Goal: Task Accomplishment & Management: Manage account settings

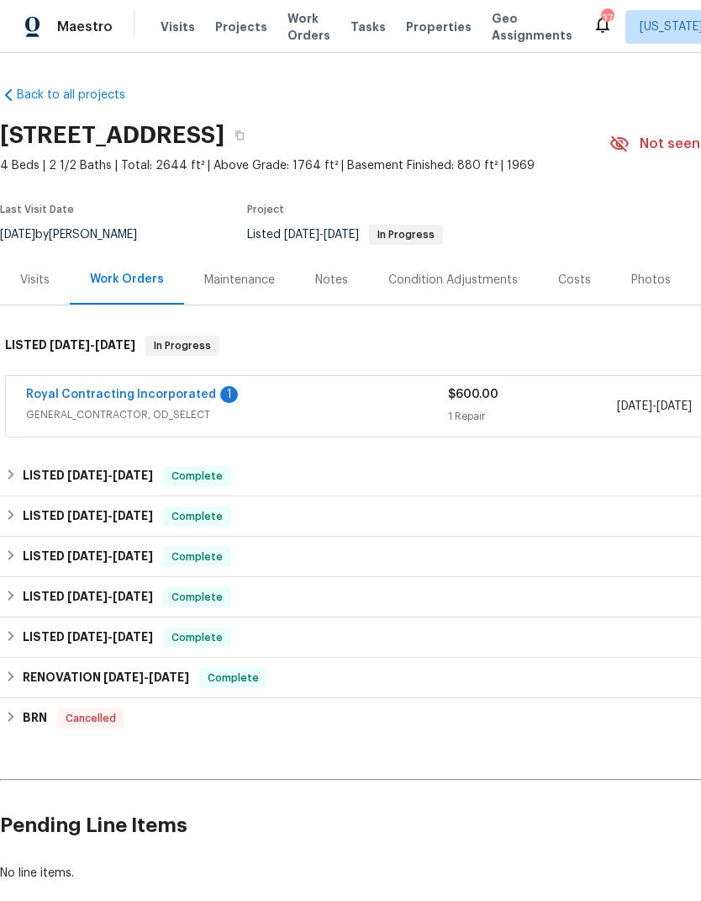
click at [150, 392] on link "Royal Contracting Incorporated" at bounding box center [121, 395] width 190 height 12
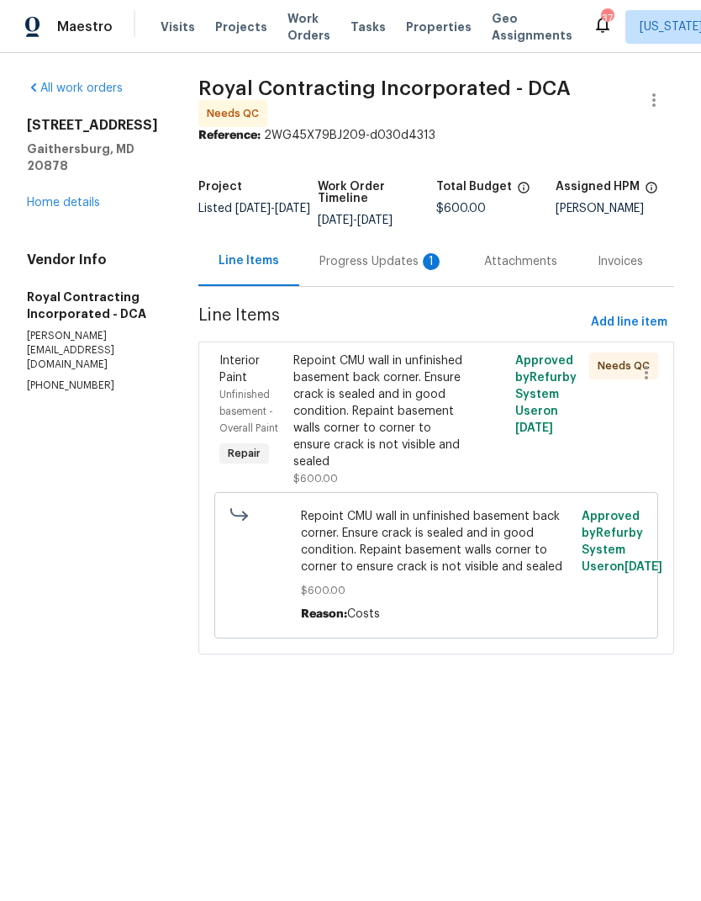
click at [397, 258] on div "Progress Updates 1" at bounding box center [382, 261] width 124 height 17
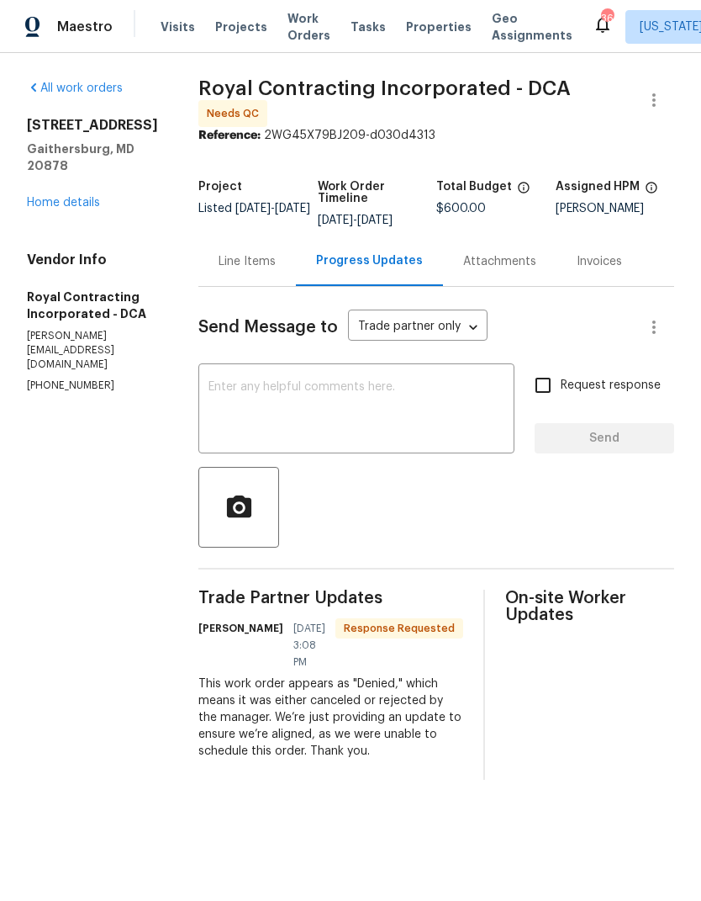
click at [373, 405] on textarea at bounding box center [357, 410] width 296 height 59
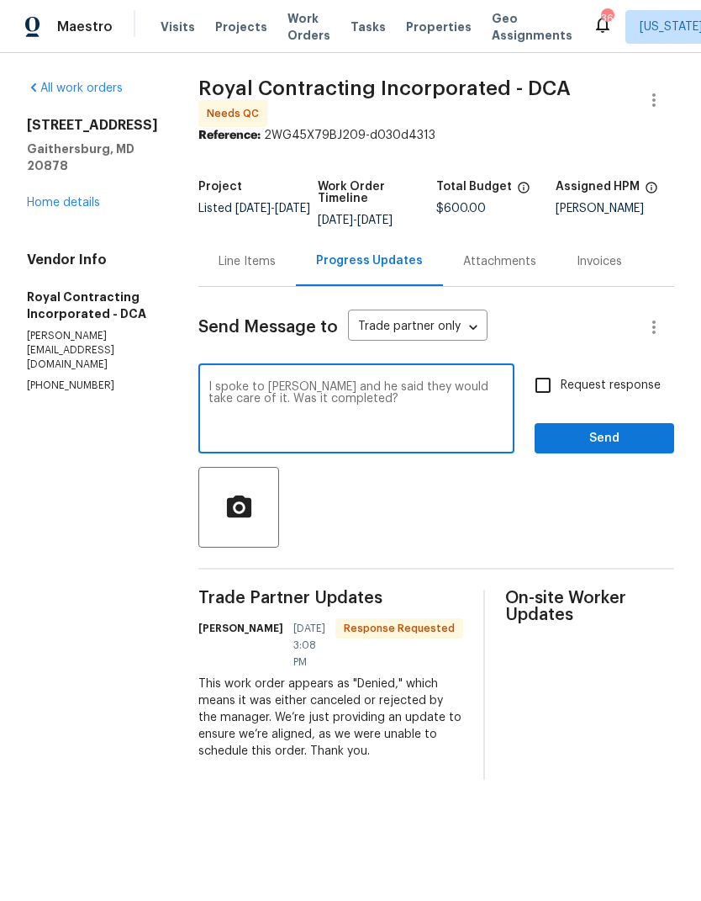
type textarea "I spoke to Abel and he said they would take care of it. Was it completed?"
click at [547, 379] on input "Request response" at bounding box center [543, 385] width 35 height 35
checkbox input "true"
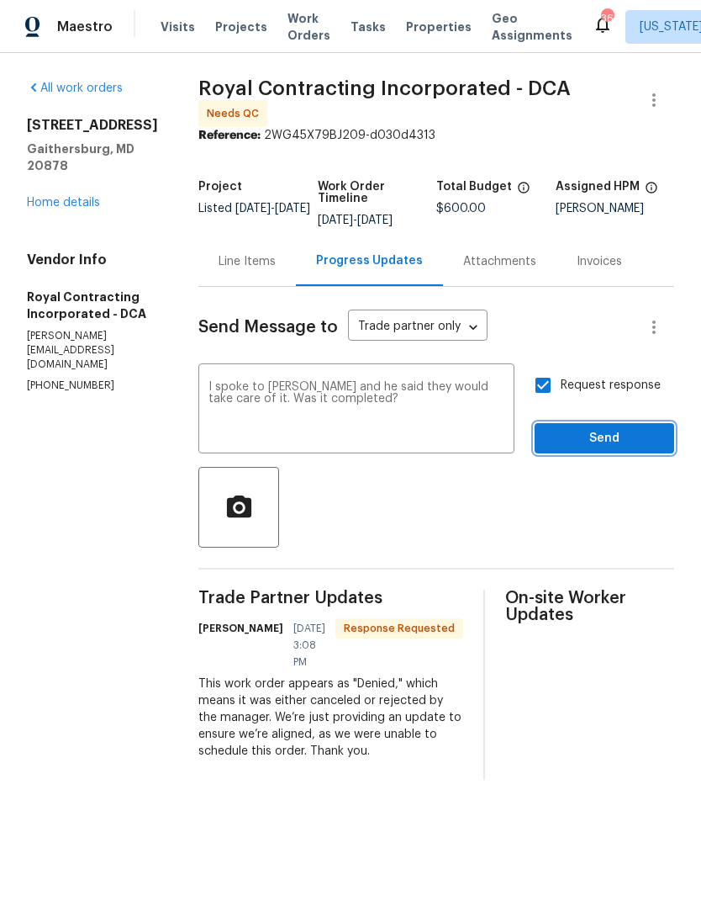
click at [626, 428] on span "Send" at bounding box center [604, 438] width 113 height 21
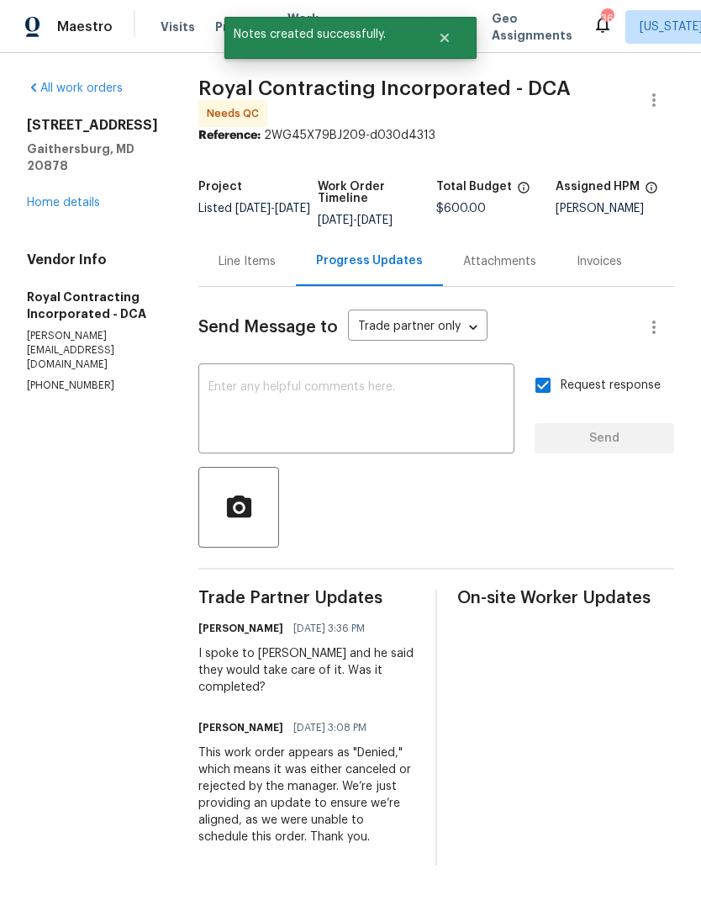
click at [40, 197] on link "Home details" at bounding box center [63, 203] width 73 height 12
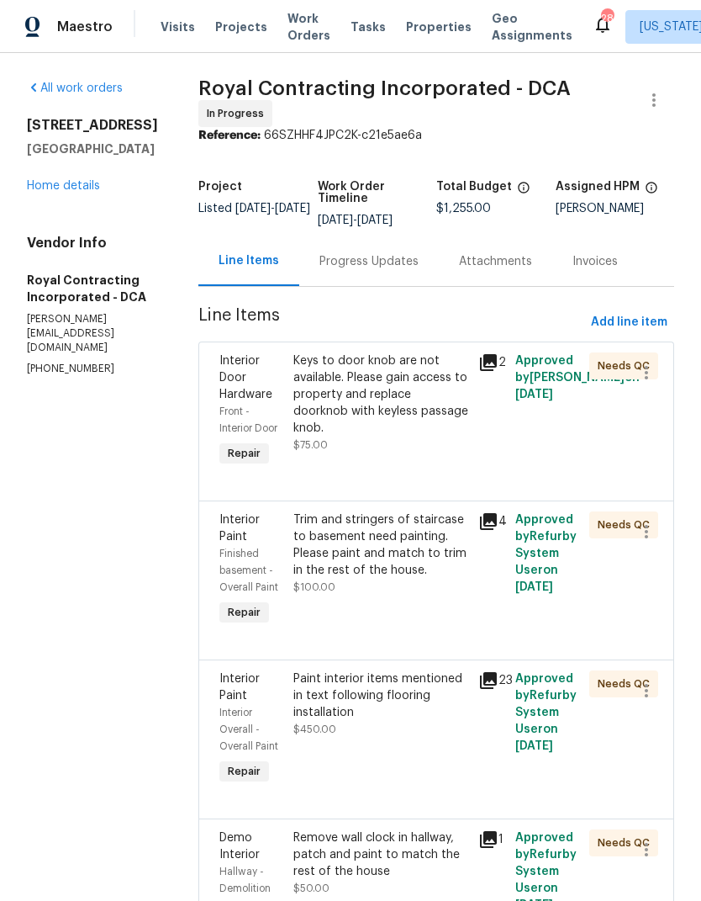
click at [368, 434] on div "Keys to door knob are not available. Please gain access to property and replace…" at bounding box center [381, 394] width 175 height 84
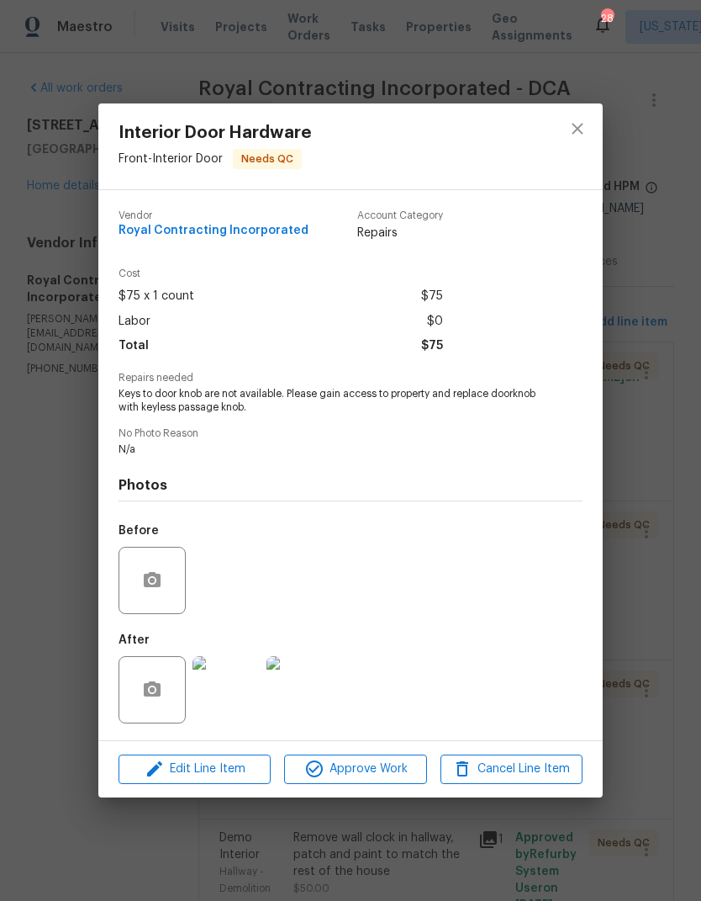
click at [241, 697] on img at bounding box center [226, 689] width 67 height 67
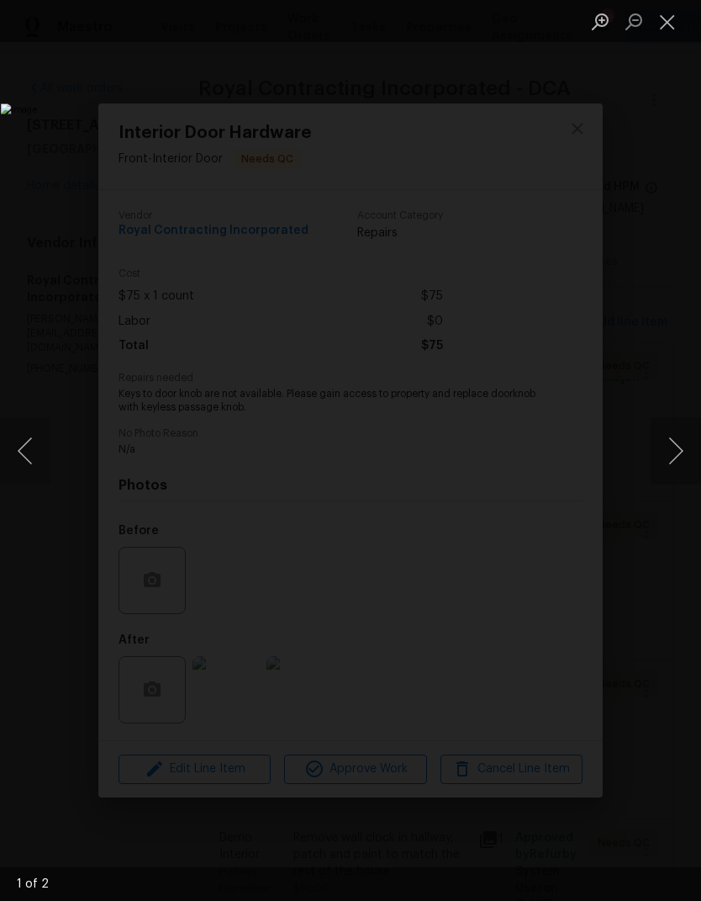
click at [668, 445] on button "Next image" at bounding box center [676, 450] width 50 height 67
click at [44, 449] on button "Previous image" at bounding box center [25, 450] width 50 height 67
click at [673, 24] on button "Close lightbox" at bounding box center [668, 21] width 34 height 29
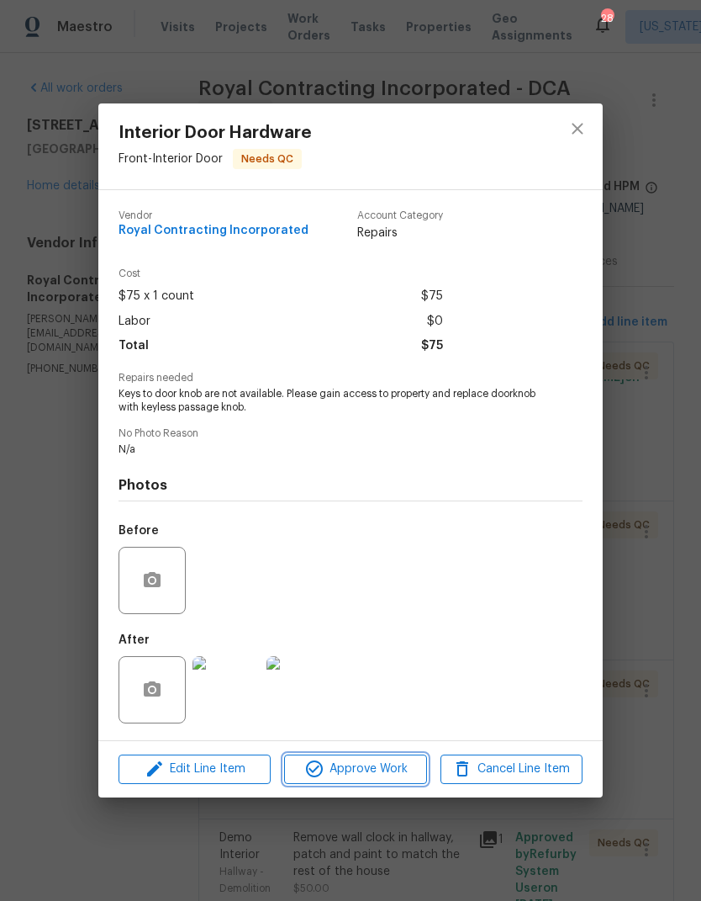
click at [366, 775] on span "Approve Work" at bounding box center [355, 769] width 132 height 21
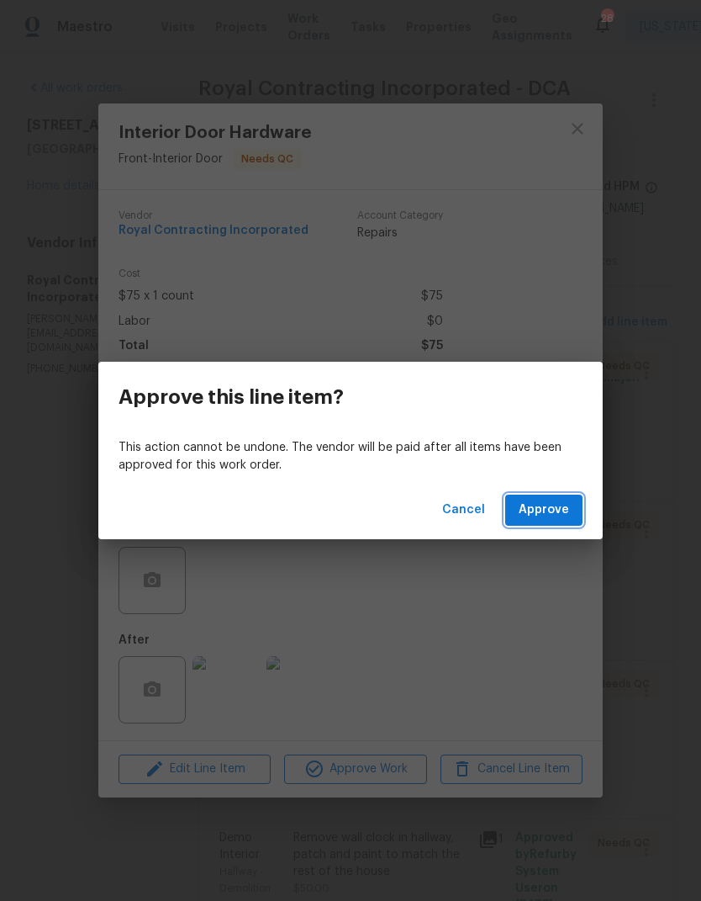
click at [551, 510] on span "Approve" at bounding box center [544, 510] width 50 height 21
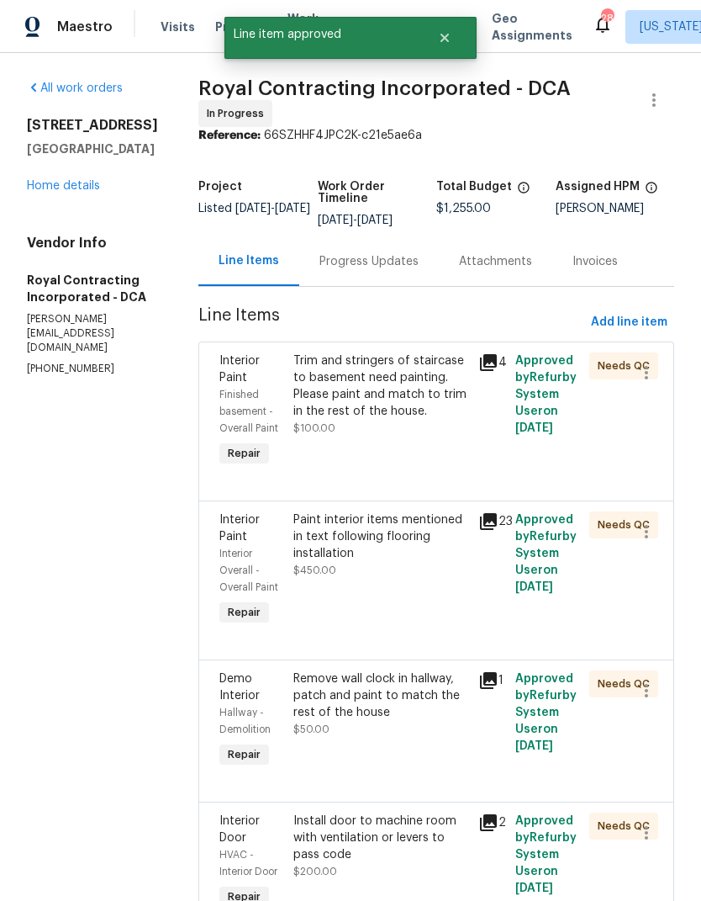
click at [496, 371] on icon at bounding box center [488, 362] width 17 height 17
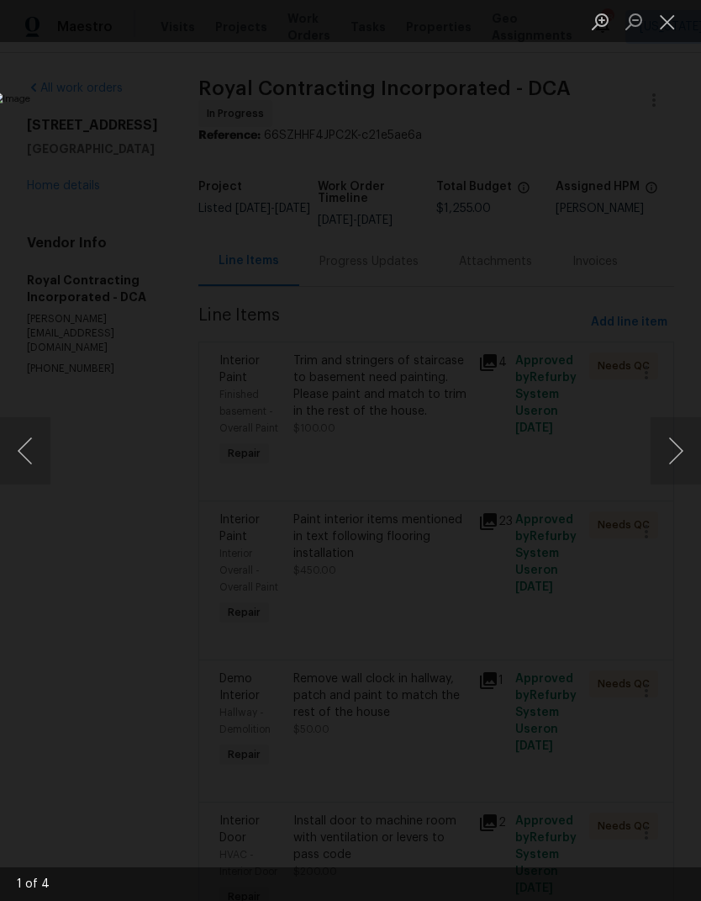
click at [673, 440] on button "Next image" at bounding box center [676, 450] width 50 height 67
click at [669, 437] on button "Next image" at bounding box center [676, 450] width 50 height 67
click at [664, 29] on button "Close lightbox" at bounding box center [668, 21] width 34 height 29
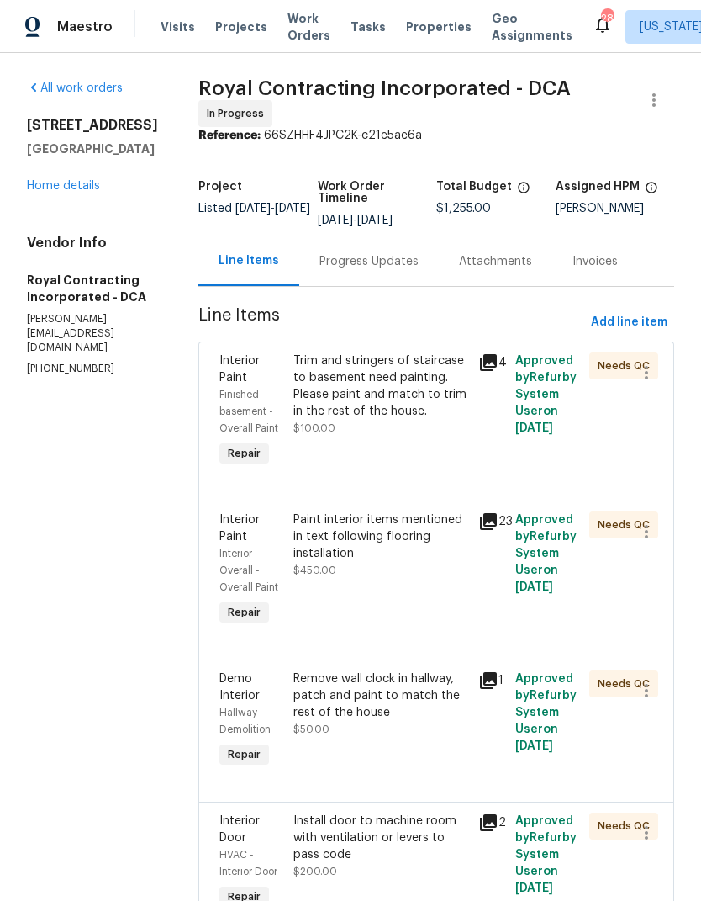
click at [376, 396] on div "Trim and stringers of staircase to basement need painting. Please paint and mat…" at bounding box center [381, 385] width 175 height 67
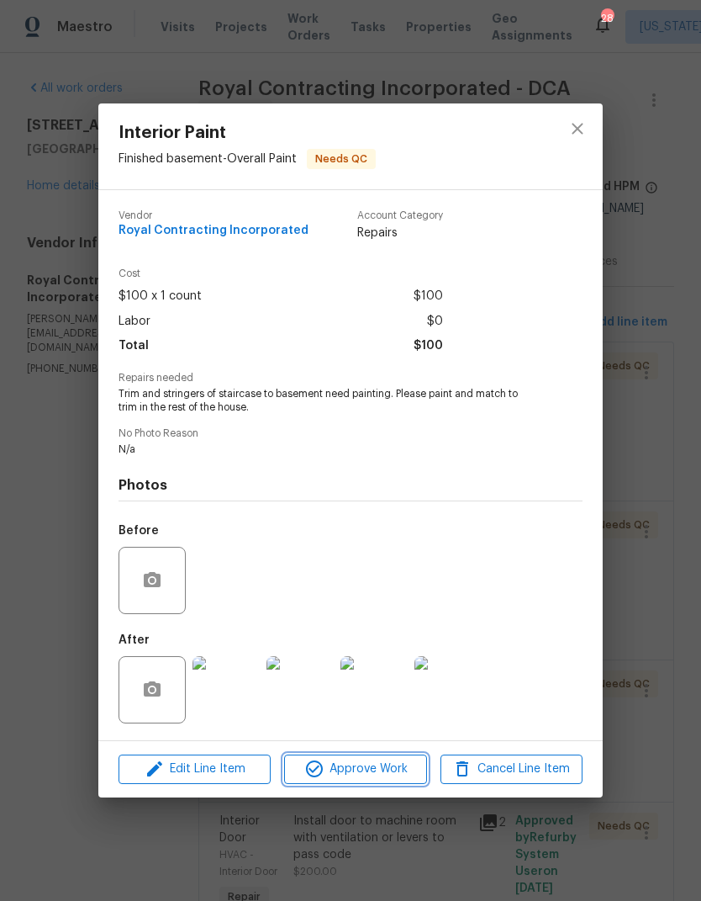
click at [358, 767] on span "Approve Work" at bounding box center [355, 769] width 132 height 21
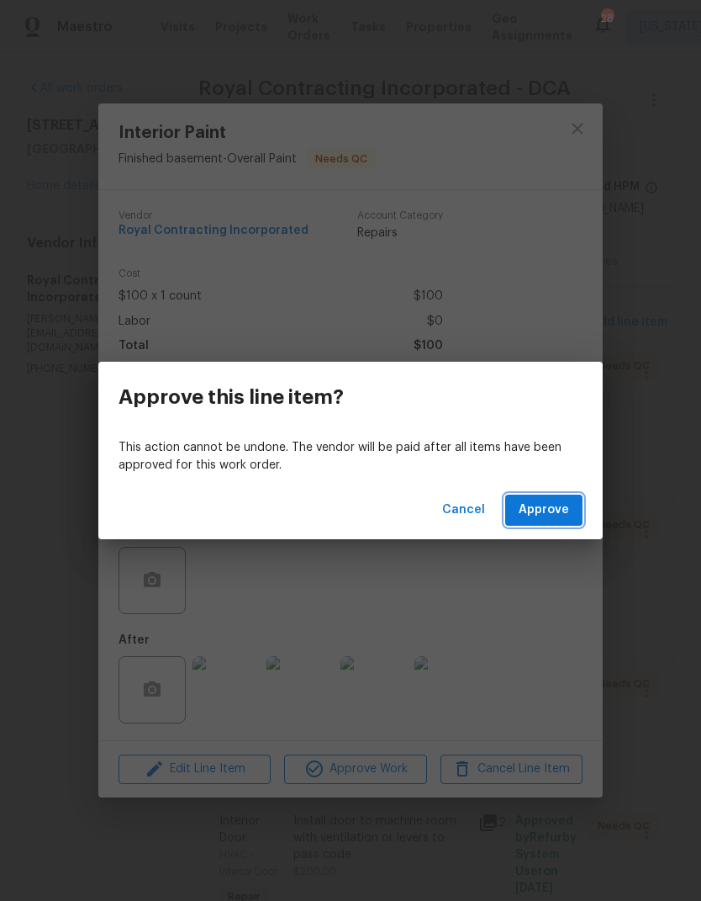
click at [552, 513] on span "Approve" at bounding box center [544, 510] width 50 height 21
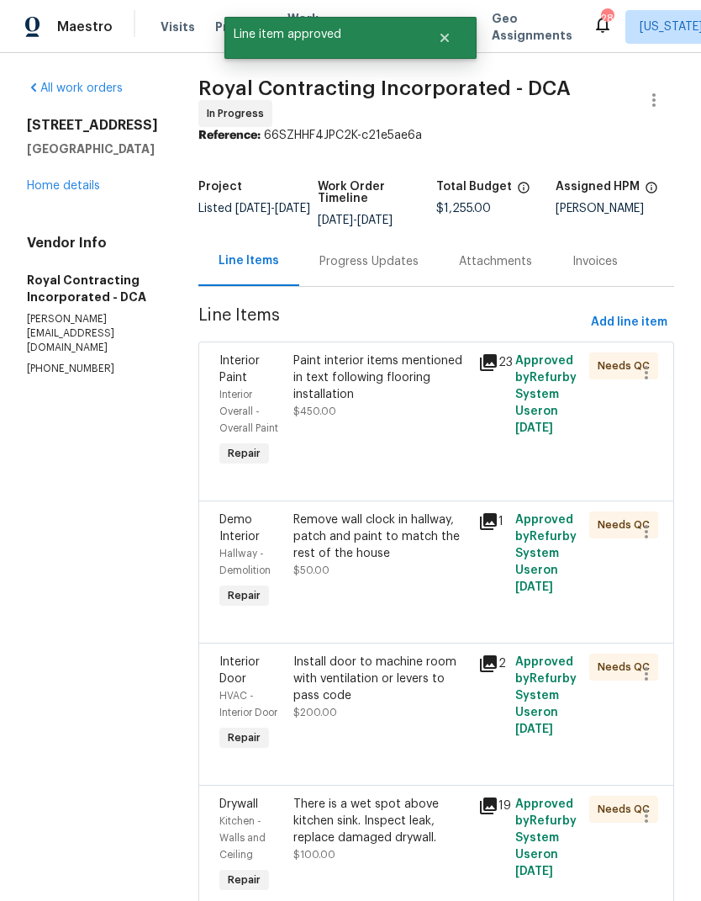
click at [352, 399] on div "Paint interior items mentioned in text following flooring installation" at bounding box center [381, 377] width 175 height 50
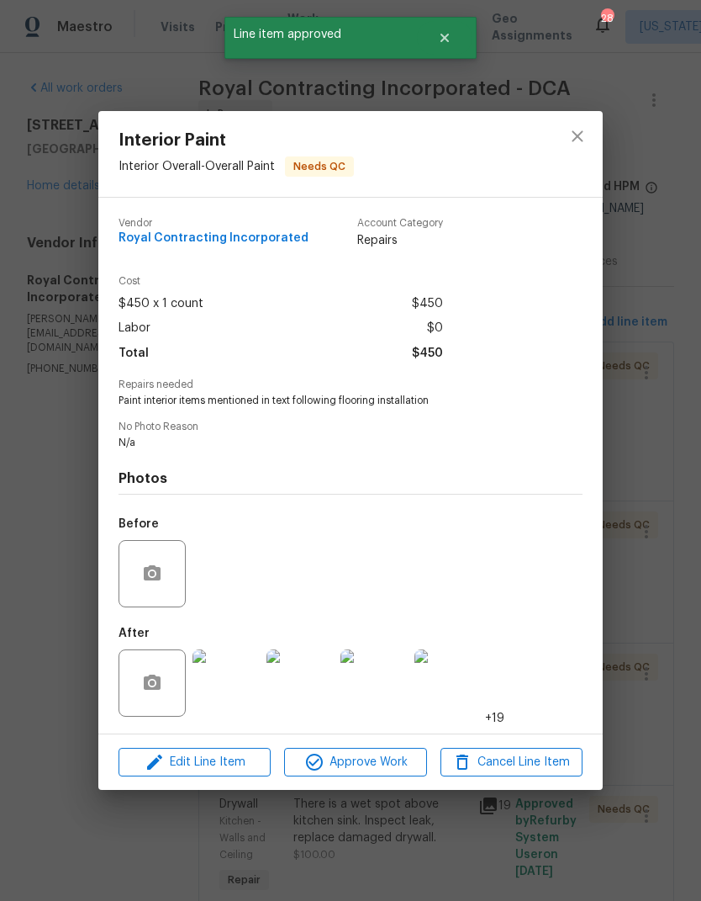
click at [229, 671] on img at bounding box center [226, 682] width 67 height 67
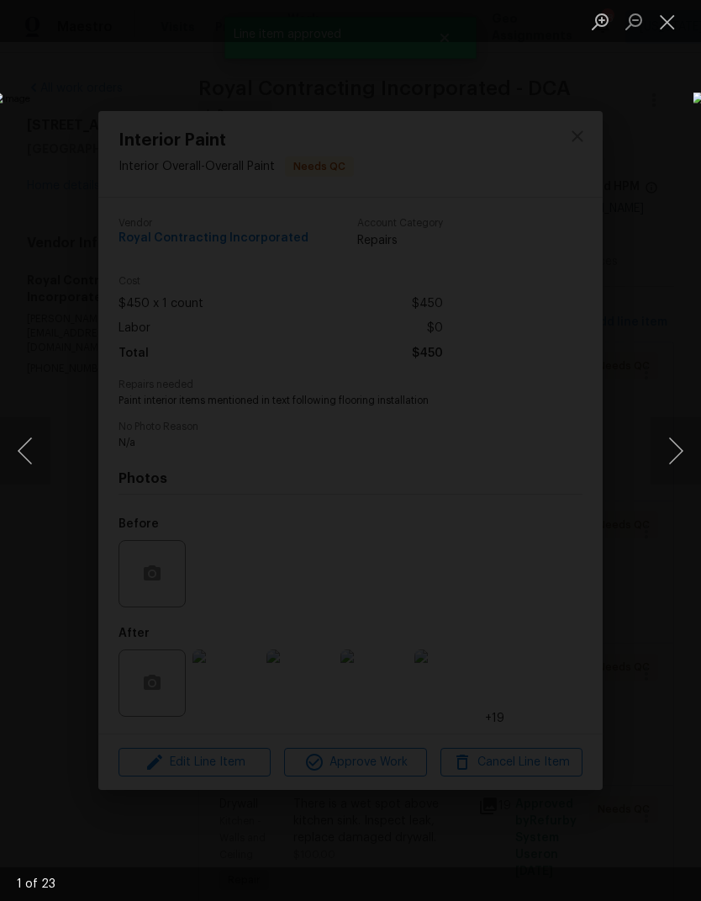
click at [683, 442] on button "Next image" at bounding box center [676, 450] width 50 height 67
click at [676, 436] on button "Next image" at bounding box center [676, 450] width 50 height 67
click at [671, 439] on button "Next image" at bounding box center [676, 450] width 50 height 67
click at [669, 19] on button "Close lightbox" at bounding box center [668, 21] width 34 height 29
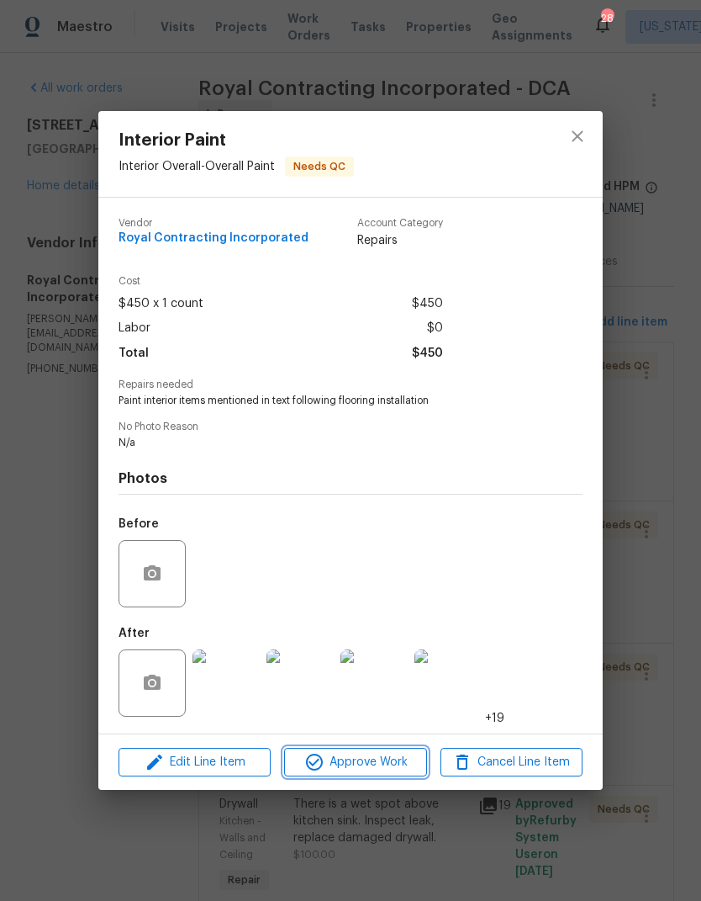
click at [378, 758] on span "Approve Work" at bounding box center [355, 762] width 132 height 21
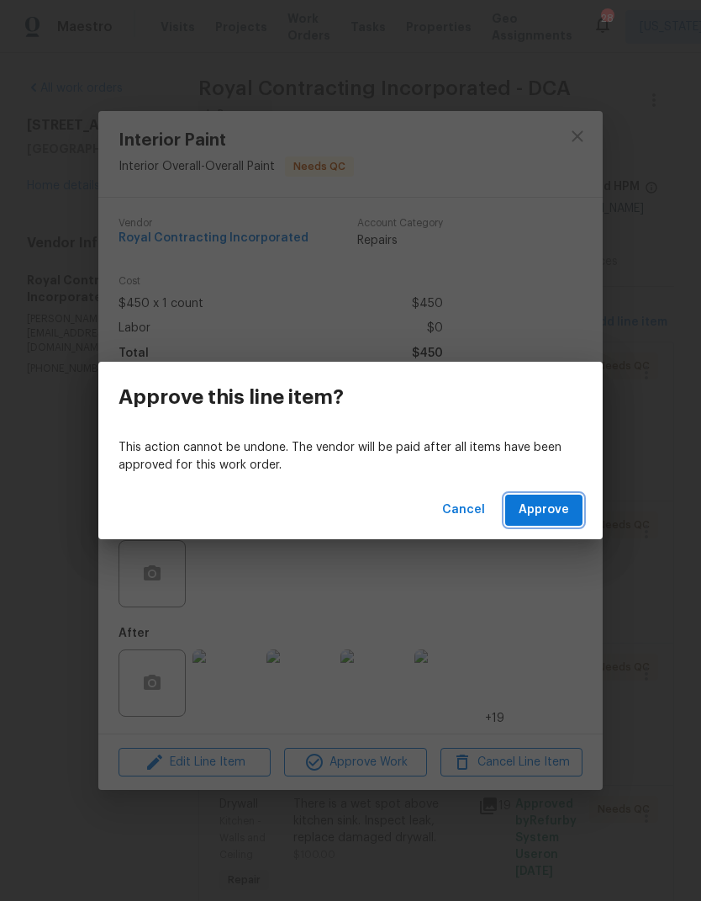
click at [546, 511] on span "Approve" at bounding box center [544, 510] width 50 height 21
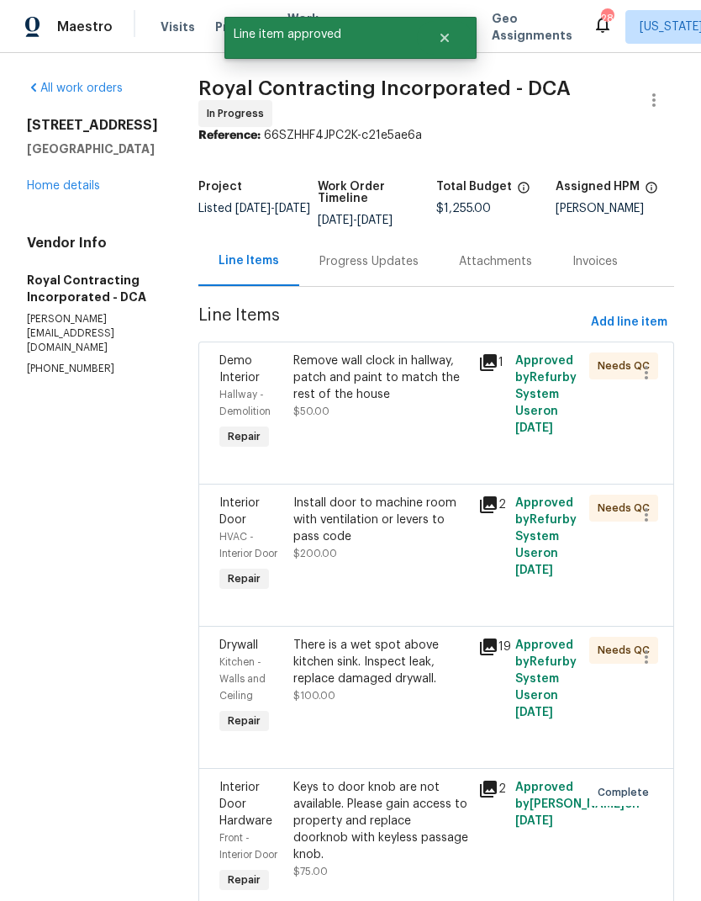
click at [357, 395] on div "Remove wall clock in hallway, patch and paint to match the rest of the house" at bounding box center [381, 377] width 175 height 50
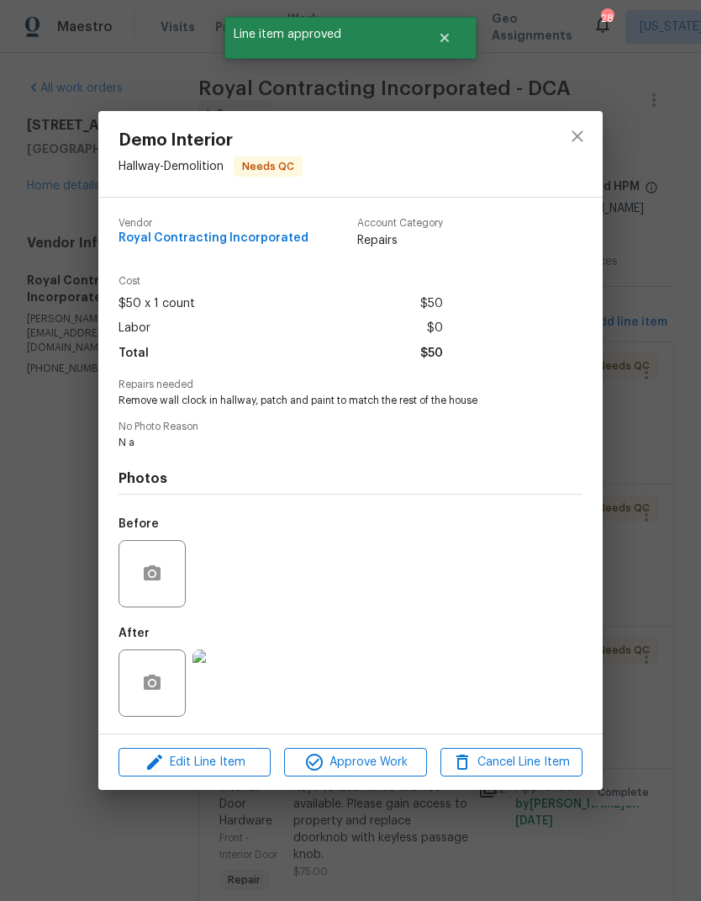
click at [241, 671] on img at bounding box center [226, 682] width 67 height 67
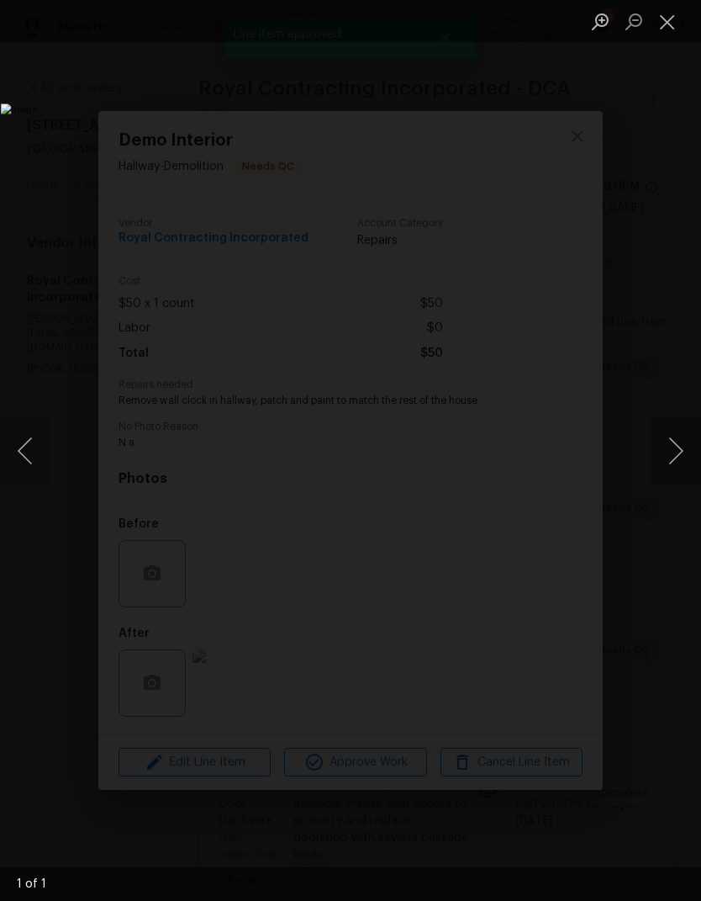
click at [674, 442] on button "Next image" at bounding box center [676, 450] width 50 height 67
click at [664, 24] on button "Close lightbox" at bounding box center [668, 21] width 34 height 29
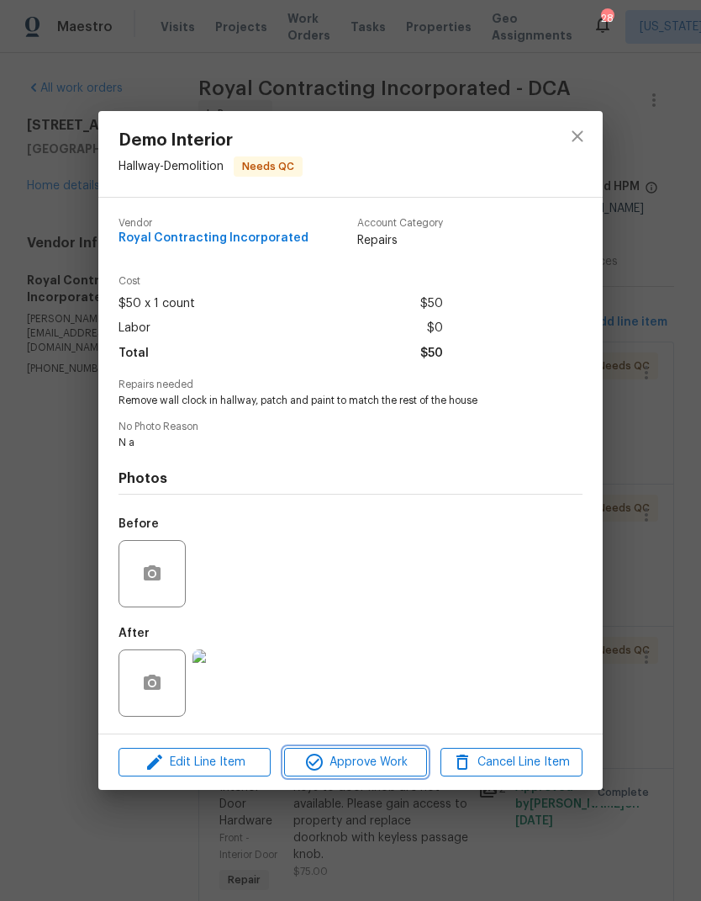
click at [370, 764] on span "Approve Work" at bounding box center [355, 762] width 132 height 21
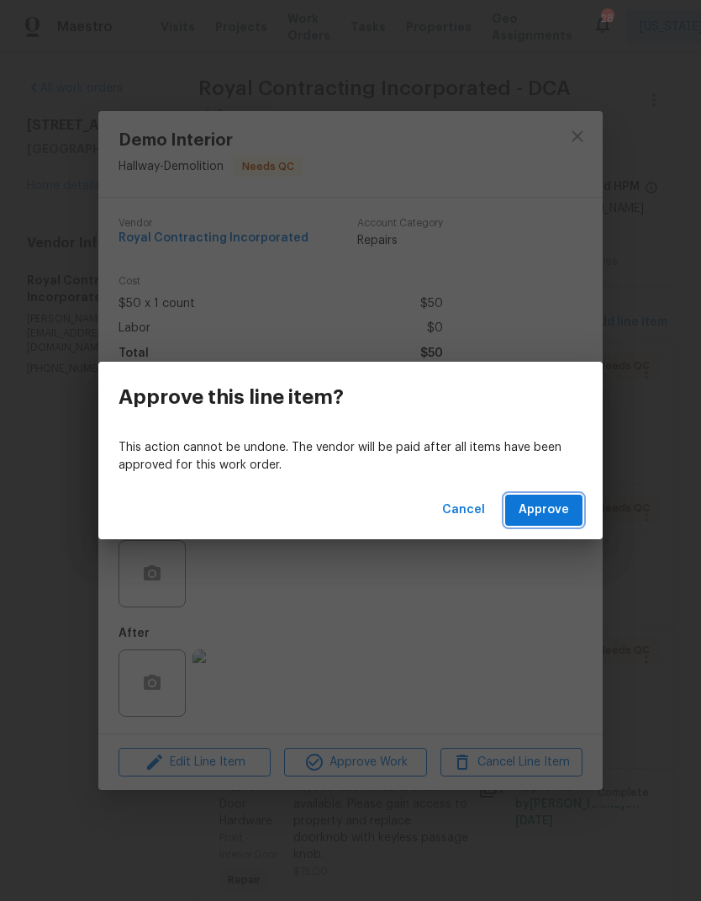
click at [519, 522] on button "Approve" at bounding box center [543, 510] width 77 height 31
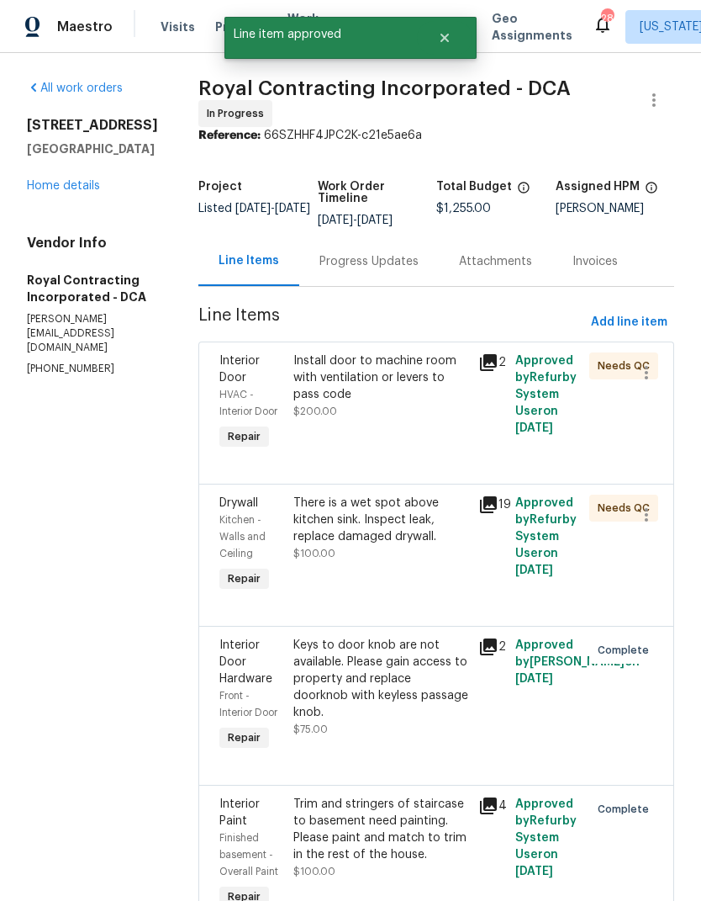
click at [354, 394] on div "Install door to machine room with ventilation or levers to pass code" at bounding box center [381, 377] width 175 height 50
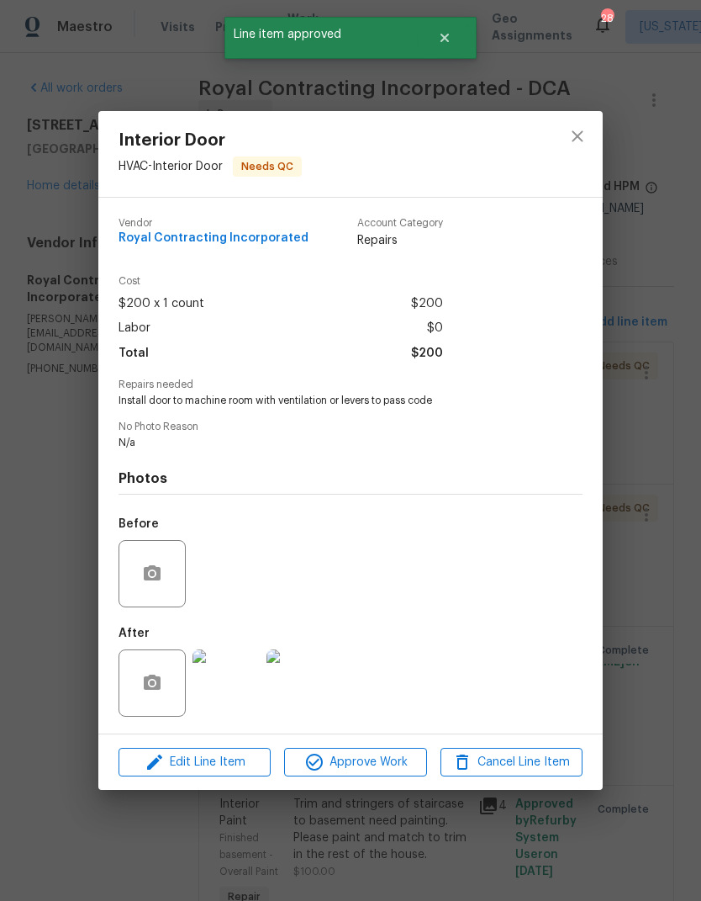
click at [233, 698] on img at bounding box center [226, 682] width 67 height 67
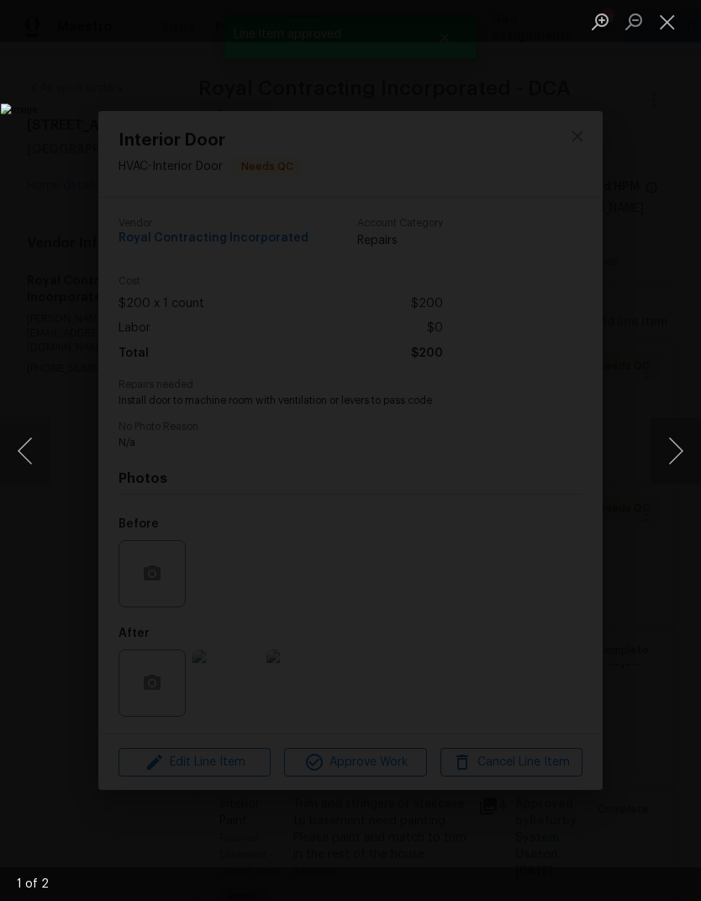
click at [676, 439] on button "Next image" at bounding box center [676, 450] width 50 height 67
click at [669, 26] on button "Close lightbox" at bounding box center [668, 21] width 34 height 29
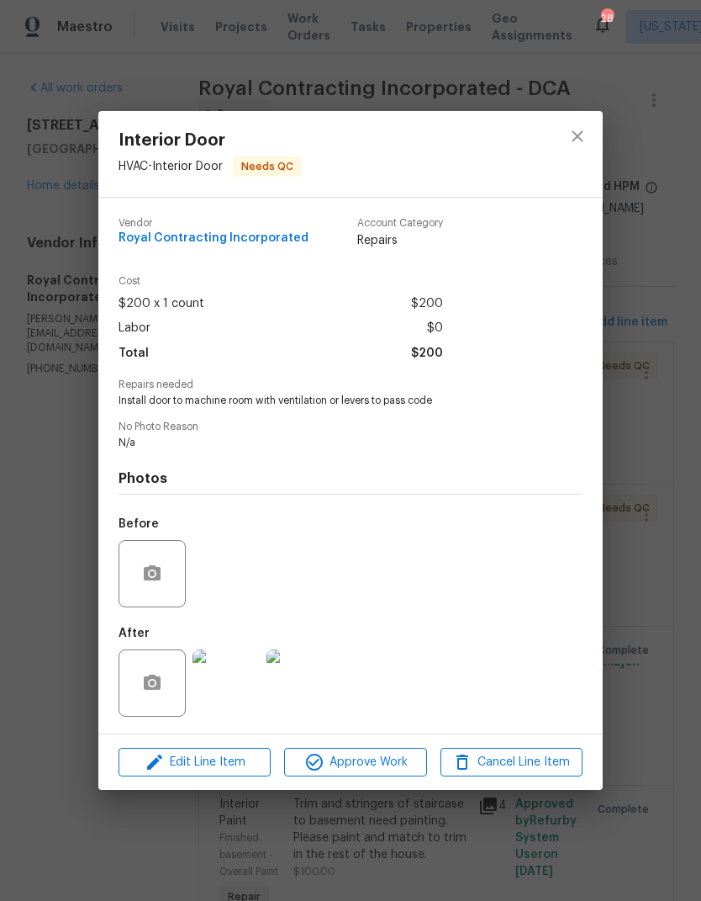
click at [373, 759] on span "Approve Work" at bounding box center [355, 762] width 132 height 21
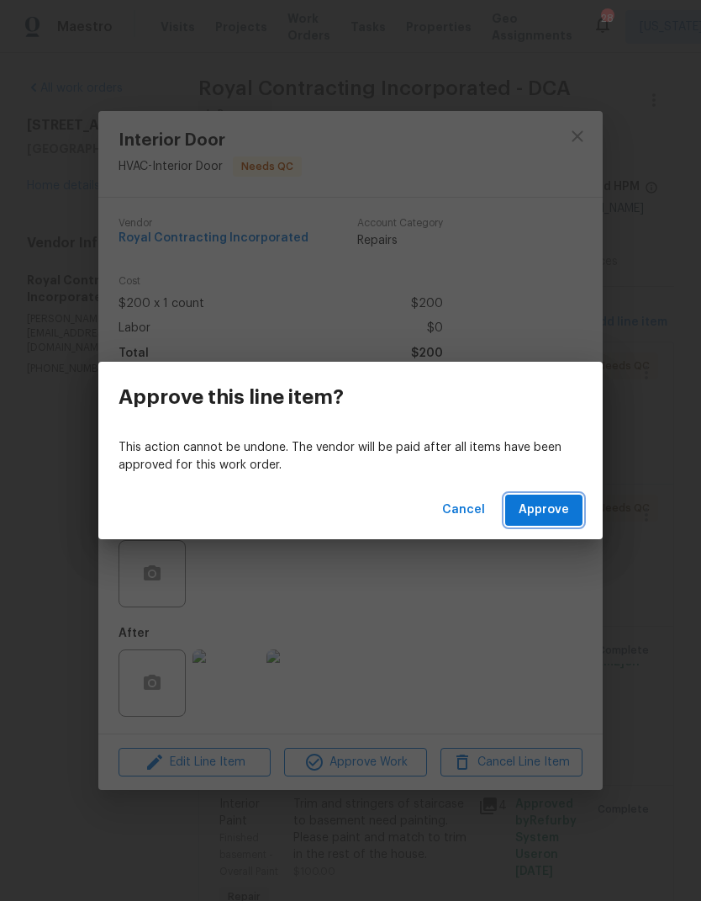
click at [547, 506] on span "Approve" at bounding box center [544, 510] width 50 height 21
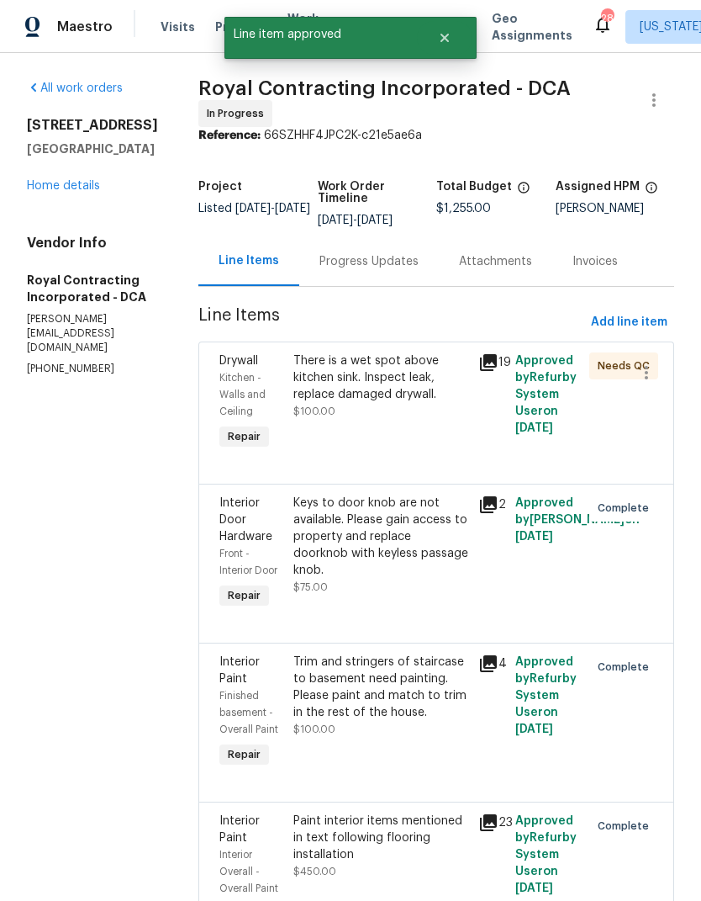
click at [362, 402] on div "There is a wet spot above kitchen sink. Inspect leak, replace damaged drywall." at bounding box center [381, 377] width 175 height 50
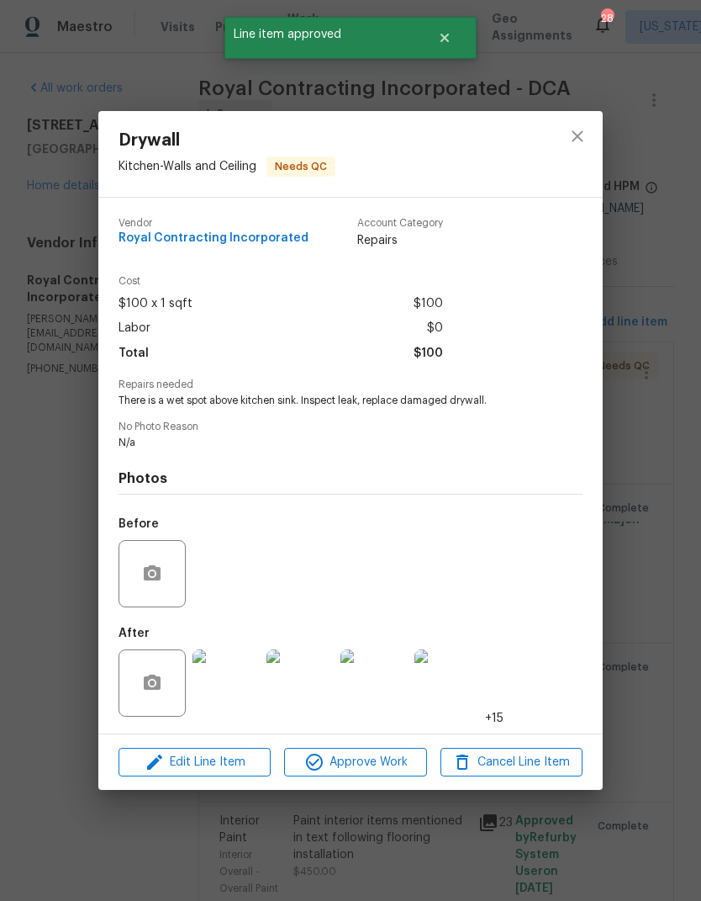
click at [240, 679] on img at bounding box center [226, 682] width 67 height 67
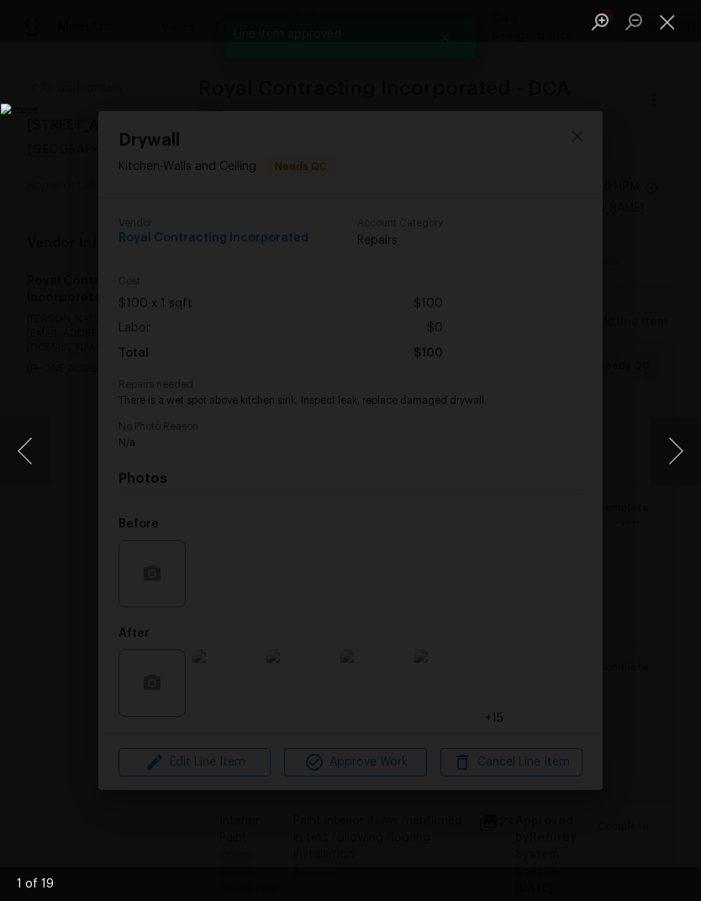
click at [680, 440] on button "Next image" at bounding box center [676, 450] width 50 height 67
click at [669, 447] on button "Next image" at bounding box center [676, 450] width 50 height 67
click at [673, 447] on button "Next image" at bounding box center [676, 450] width 50 height 67
click at [665, 438] on button "Next image" at bounding box center [676, 450] width 50 height 67
click at [669, 436] on button "Next image" at bounding box center [676, 450] width 50 height 67
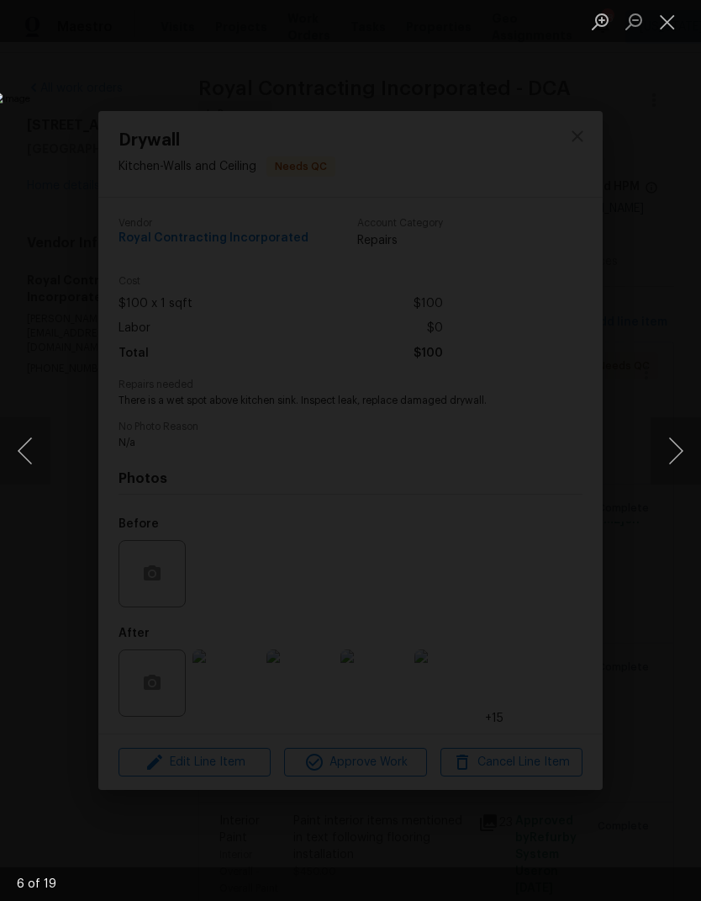
click at [674, 435] on button "Next image" at bounding box center [676, 450] width 50 height 67
click at [671, 438] on button "Next image" at bounding box center [676, 450] width 50 height 67
click at [671, 16] on button "Close lightbox" at bounding box center [668, 21] width 34 height 29
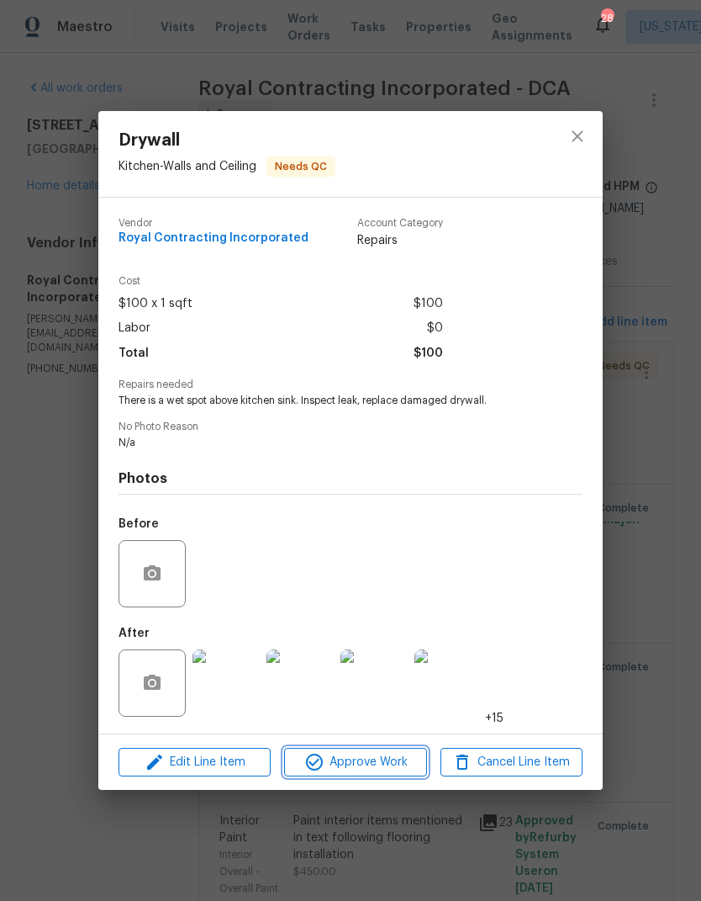
click at [362, 757] on span "Approve Work" at bounding box center [355, 762] width 132 height 21
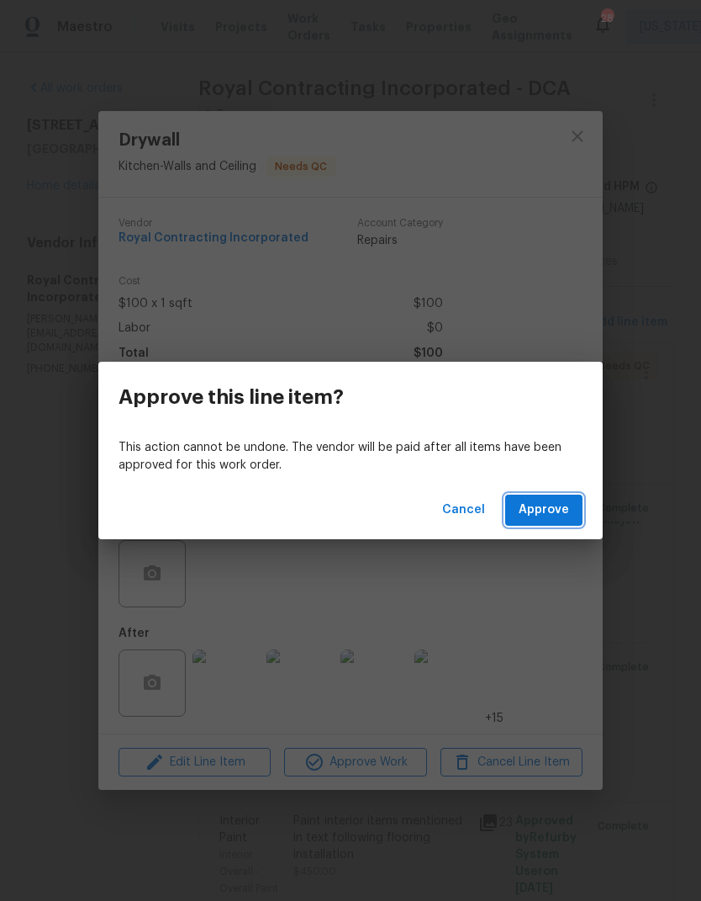
click at [561, 509] on span "Approve" at bounding box center [544, 510] width 50 height 21
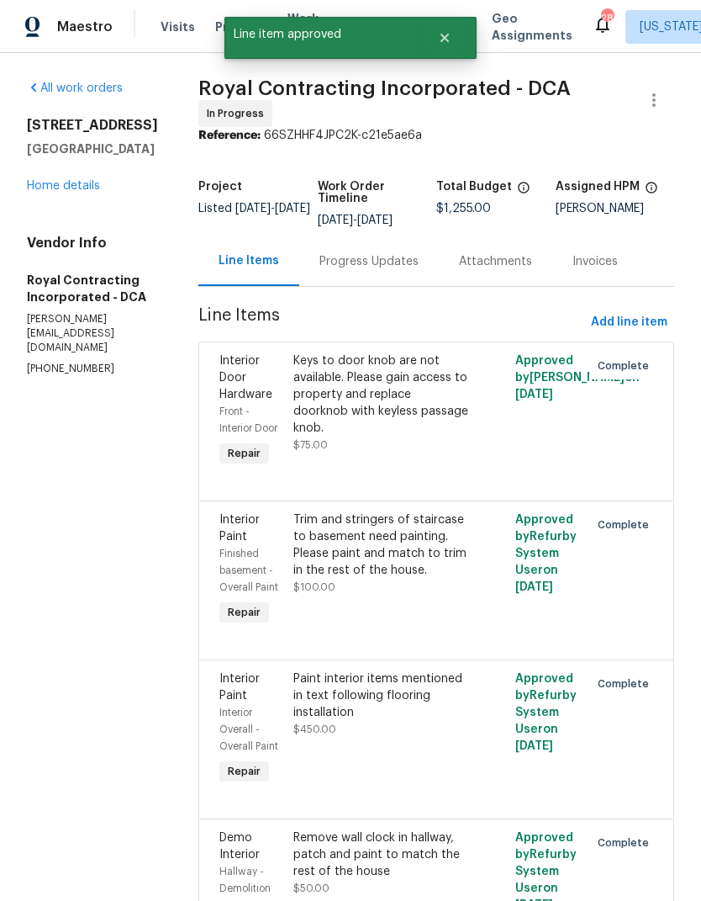
click at [379, 403] on div "Keys to door knob are not available. Please gain access to property and replace…" at bounding box center [381, 394] width 175 height 84
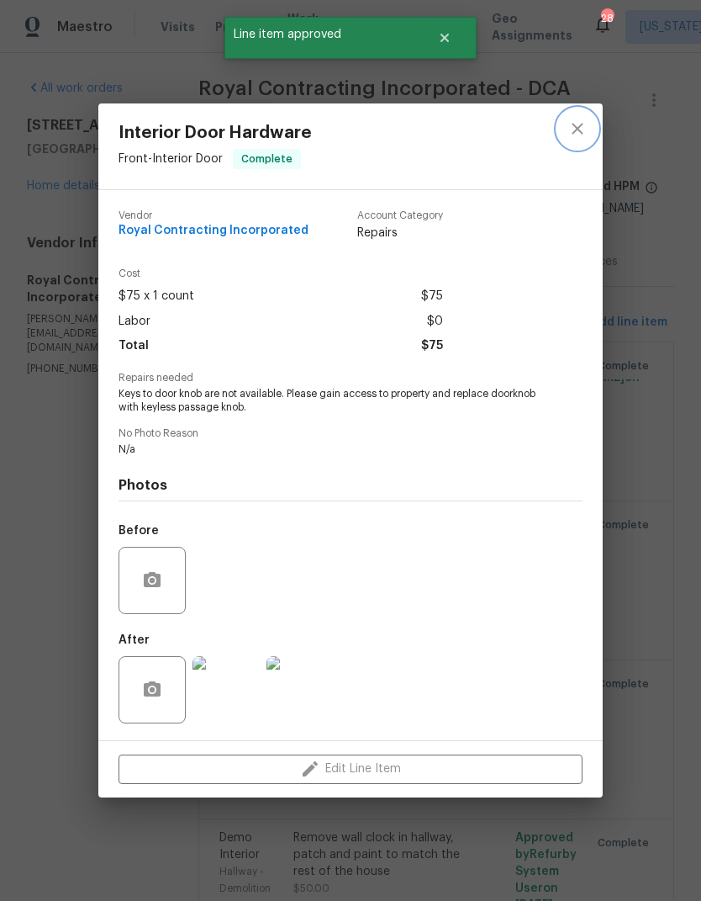
click at [569, 120] on icon "close" at bounding box center [578, 129] width 20 height 20
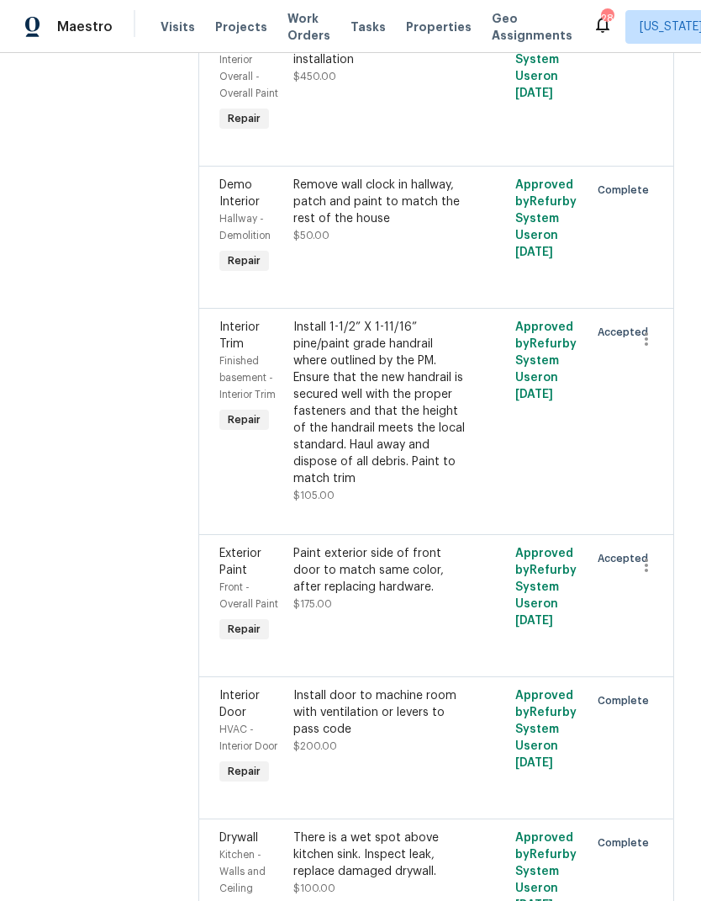
scroll to position [619, 0]
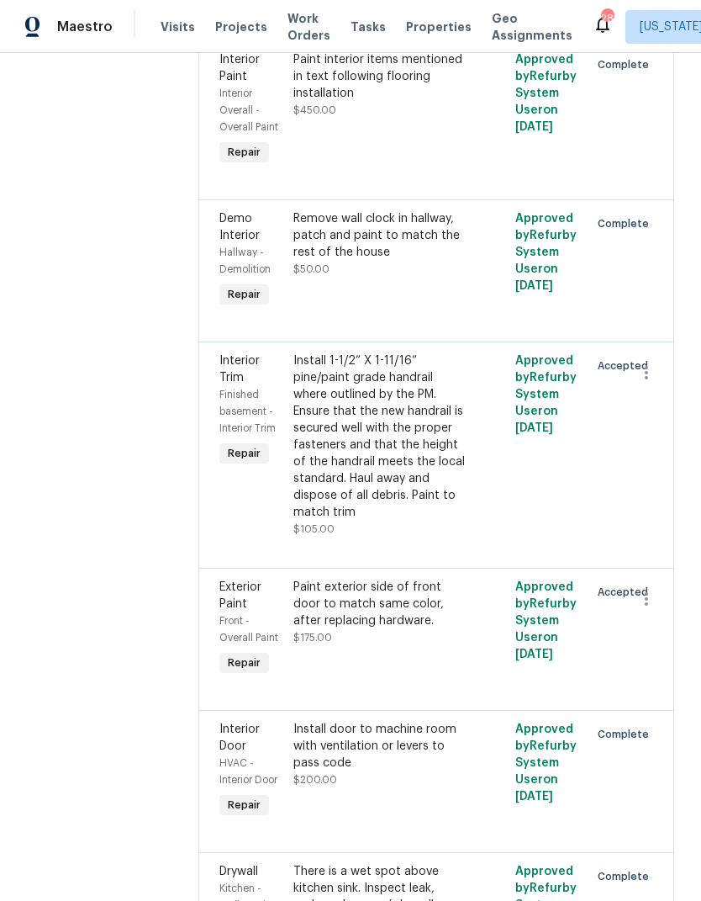
click at [389, 467] on div "Install 1-1/2” X 1-11/16” pine/paint grade handrail where outlined by the PM. E…" at bounding box center [381, 436] width 175 height 168
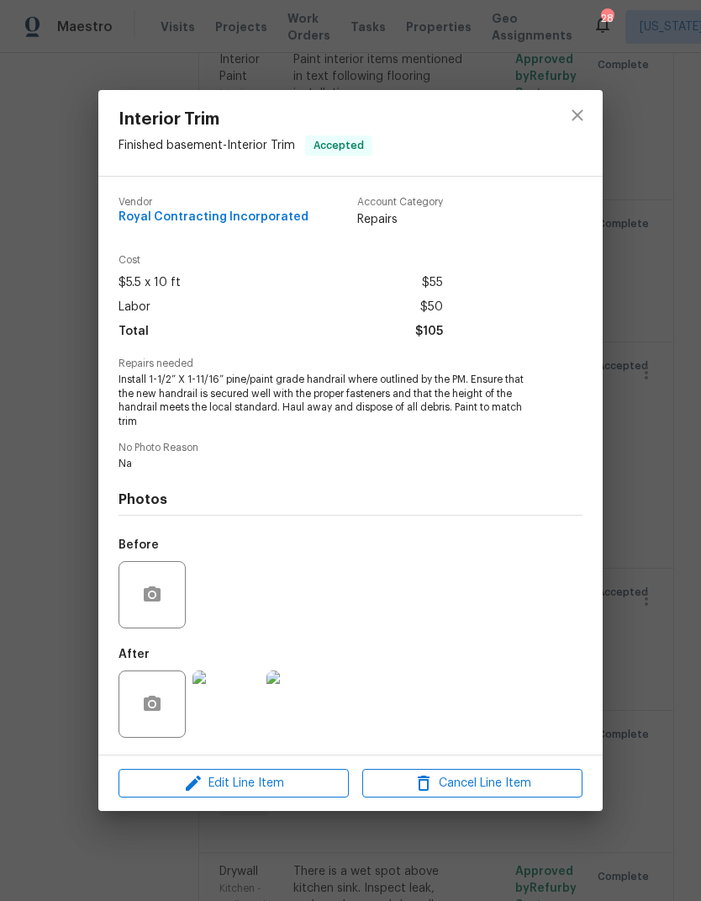
click at [233, 684] on img at bounding box center [226, 703] width 67 height 67
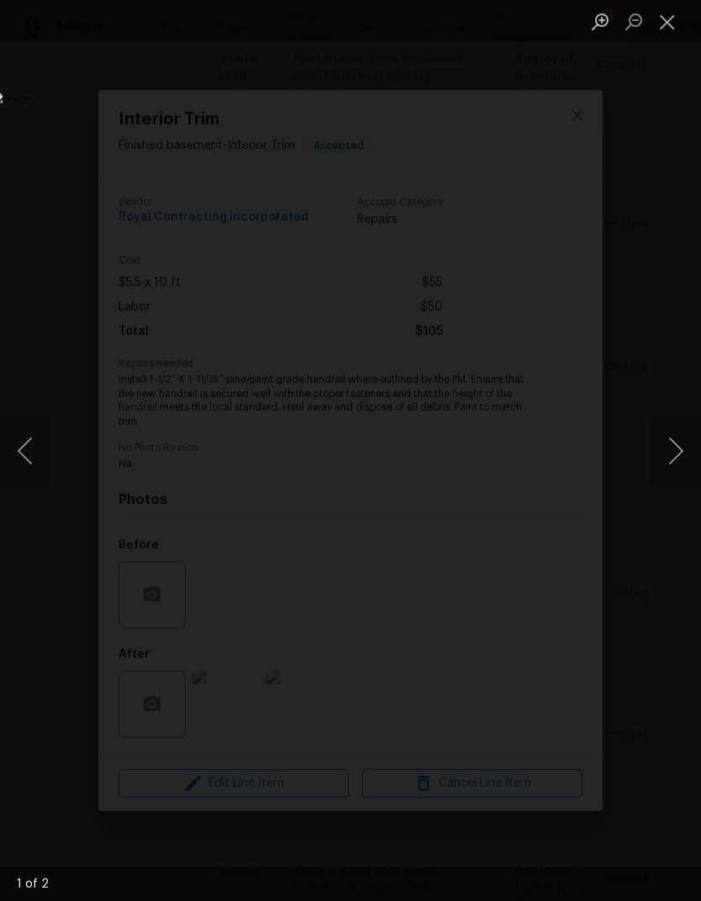
click at [680, 448] on button "Next image" at bounding box center [676, 450] width 50 height 67
click at [662, 24] on button "Close lightbox" at bounding box center [668, 21] width 34 height 29
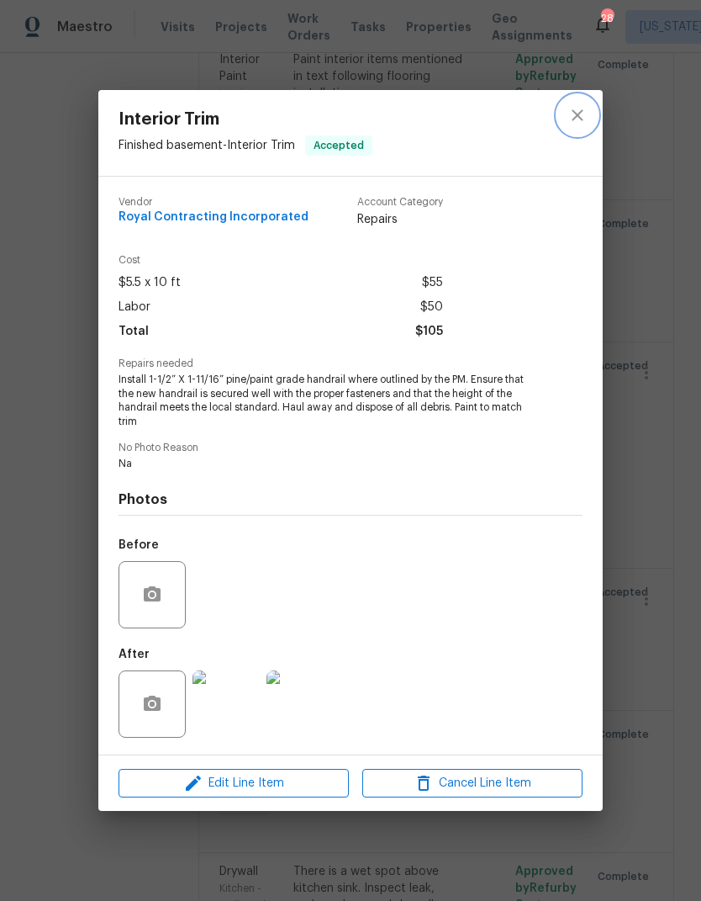
click at [572, 113] on icon "close" at bounding box center [578, 115] width 20 height 20
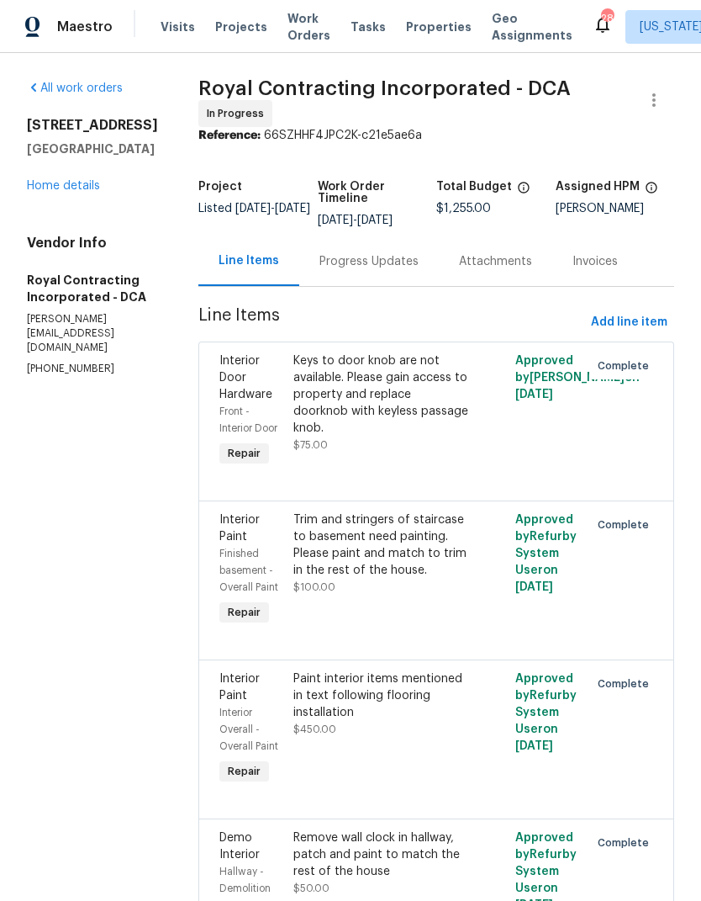
scroll to position [0, 0]
click at [407, 266] on div "Progress Updates" at bounding box center [369, 261] width 99 height 17
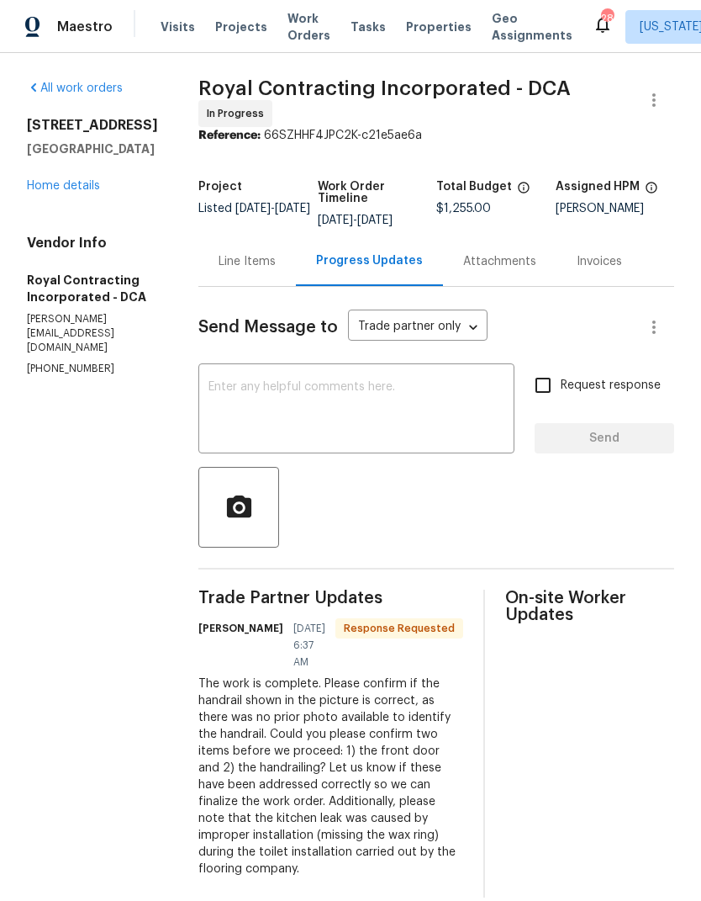
scroll to position [52, 0]
click at [376, 381] on textarea at bounding box center [357, 410] width 296 height 59
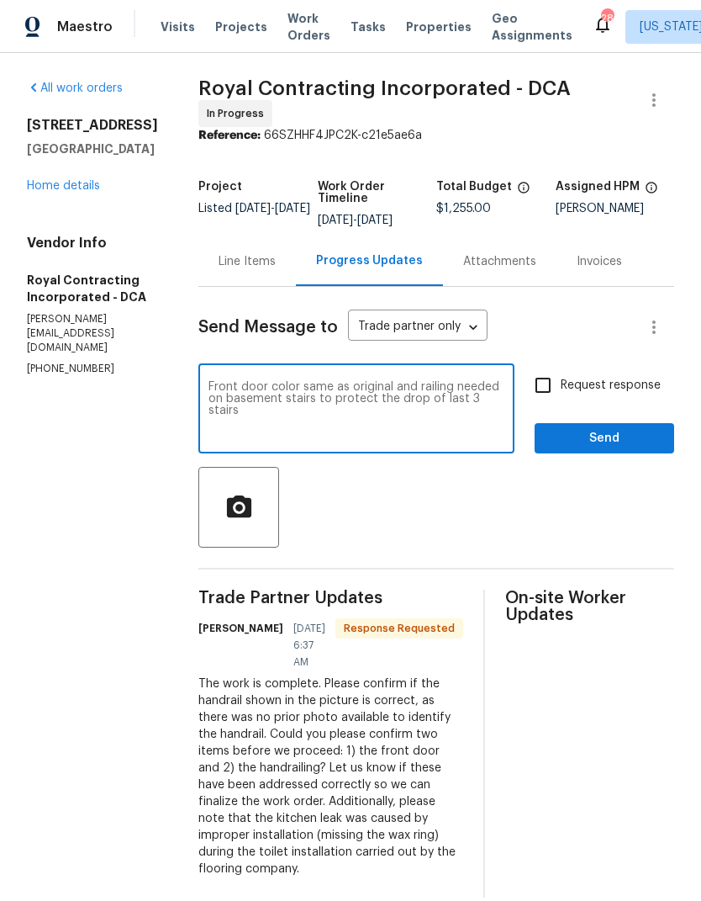
type textarea "Front door color same as original and railing needed on basement stairs to prot…"
click at [543, 368] on input "Request response" at bounding box center [543, 385] width 35 height 35
checkbox input "true"
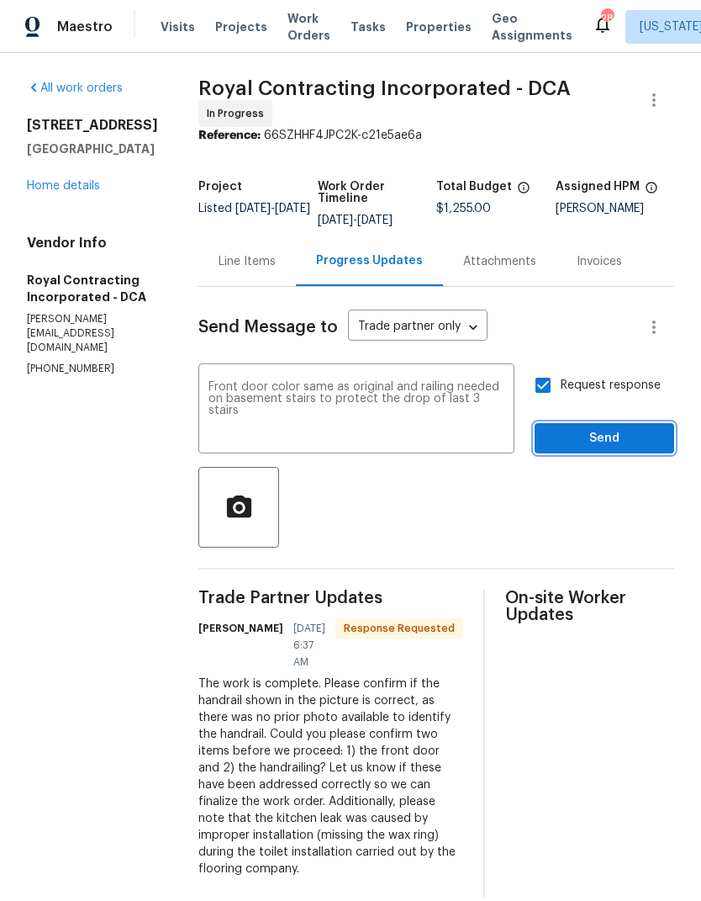
click at [616, 428] on span "Send" at bounding box center [604, 438] width 113 height 21
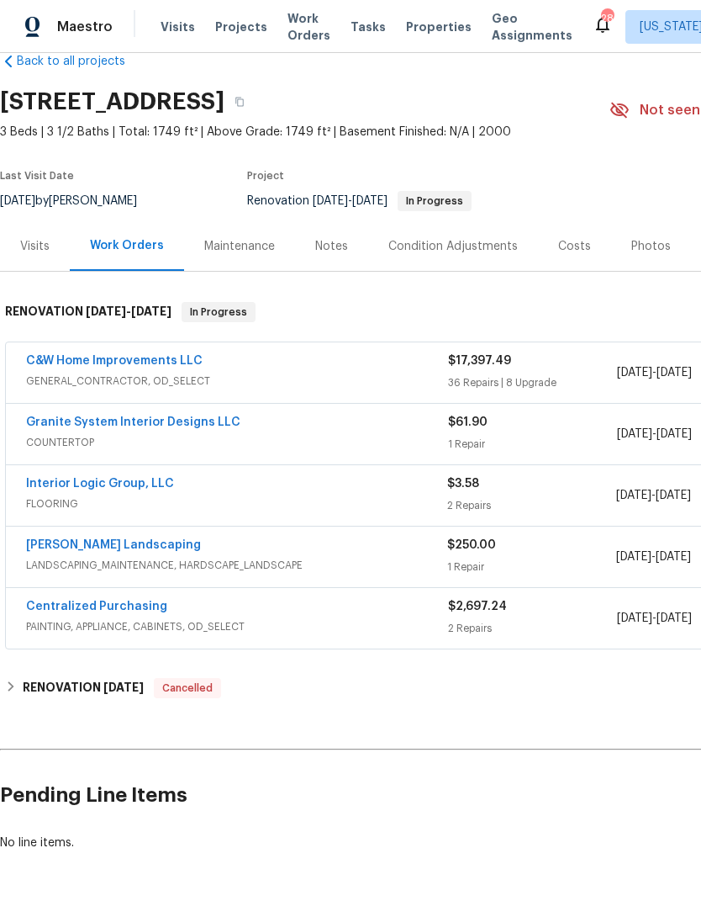
scroll to position [33, 0]
click at [140, 486] on link "Interior Logic Group, LLC" at bounding box center [100, 485] width 148 height 12
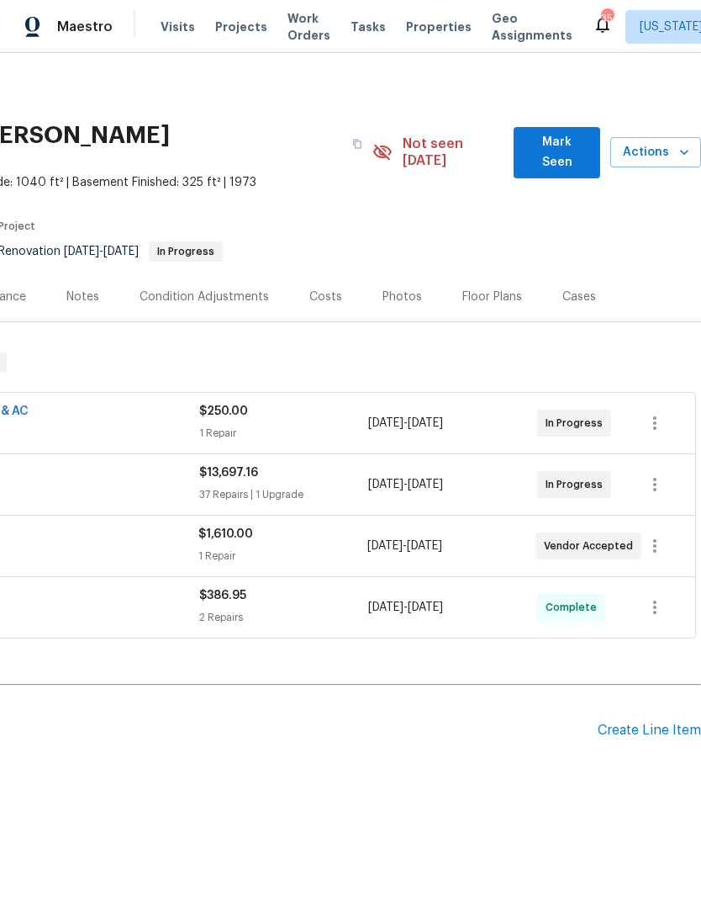
scroll to position [0, 249]
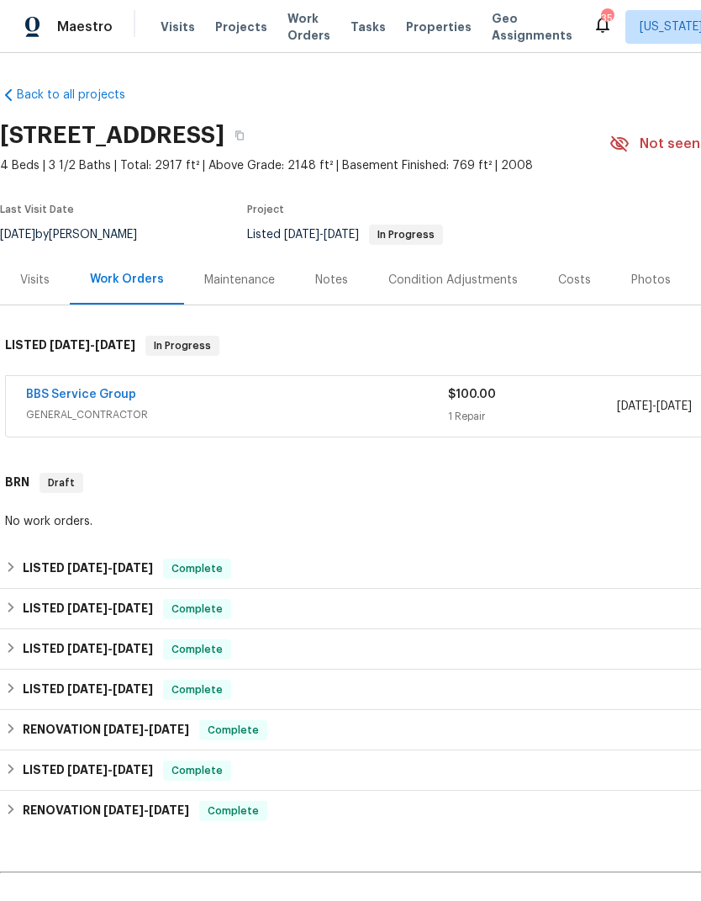
click at [104, 390] on link "BBS Service Group" at bounding box center [81, 395] width 110 height 12
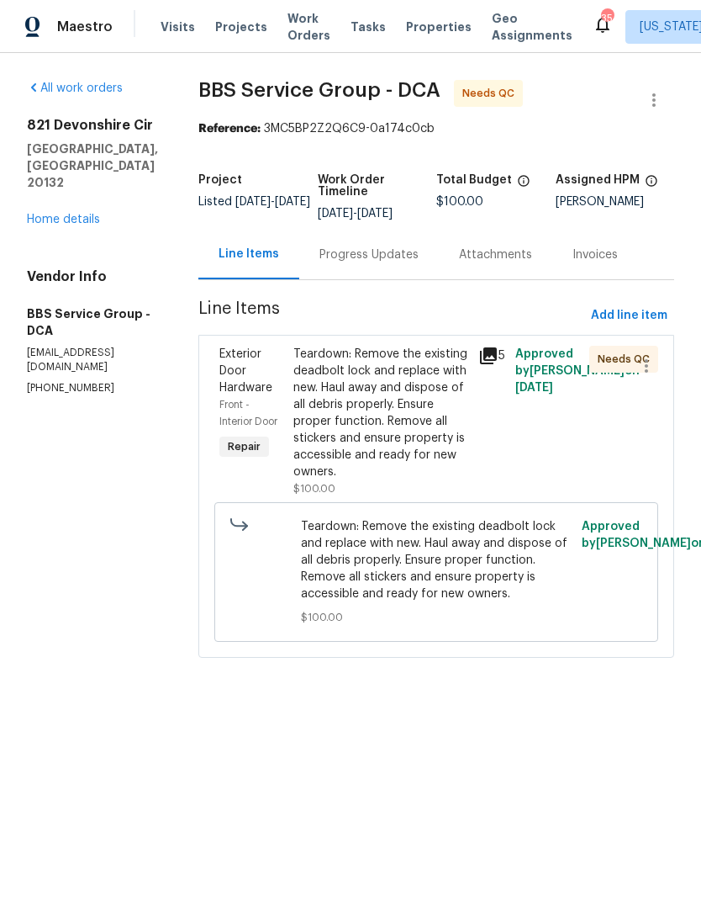
click at [482, 352] on icon at bounding box center [488, 355] width 17 height 17
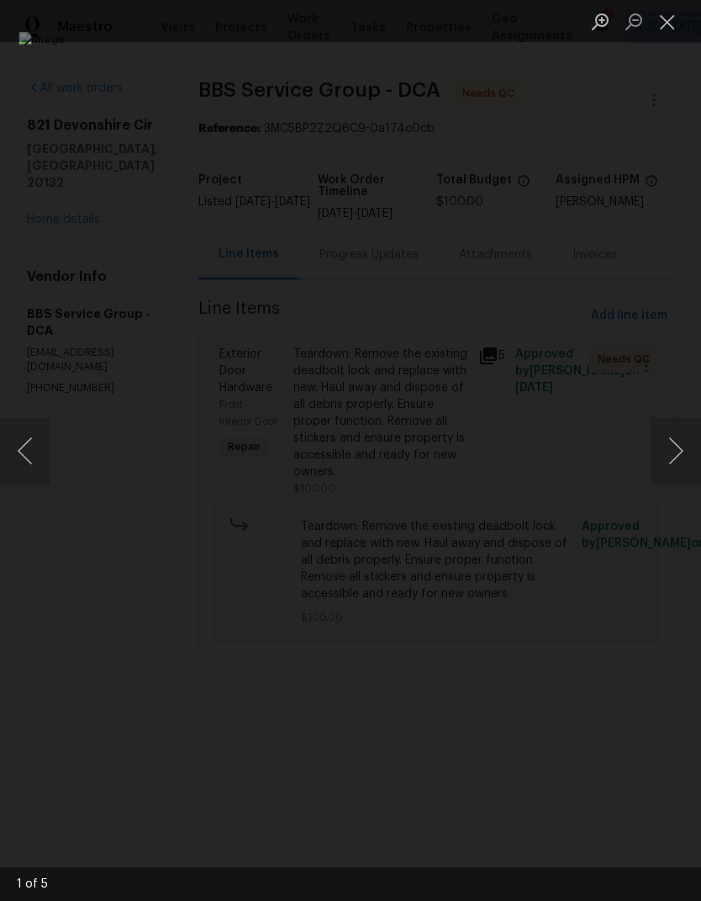
click at [676, 431] on button "Next image" at bounding box center [676, 450] width 50 height 67
click at [659, 452] on button "Next image" at bounding box center [676, 450] width 50 height 67
click at [663, 458] on button "Next image" at bounding box center [676, 450] width 50 height 67
click at [663, 20] on button "Close lightbox" at bounding box center [668, 21] width 34 height 29
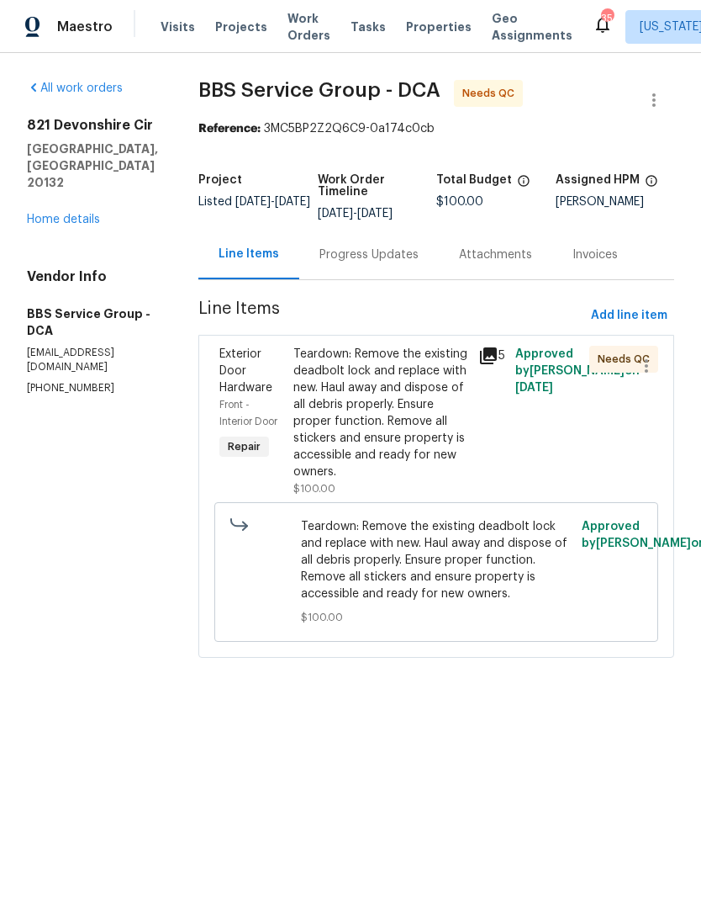
click at [350, 420] on div "Teardown: Remove the existing deadbolt lock and replace with new. Haul away and…" at bounding box center [381, 413] width 175 height 135
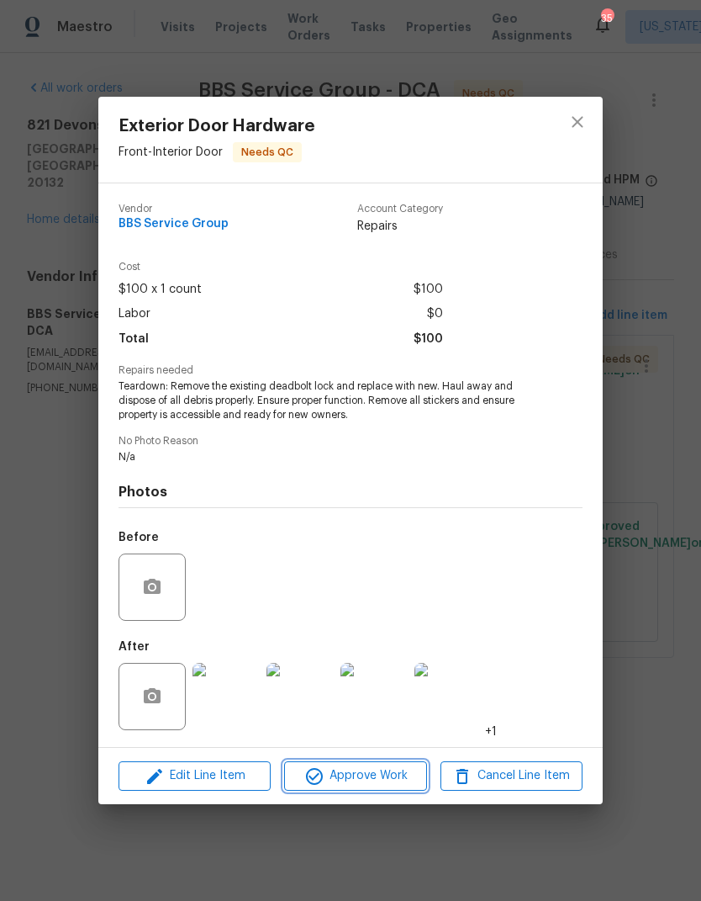
click at [372, 785] on span "Approve Work" at bounding box center [355, 775] width 132 height 21
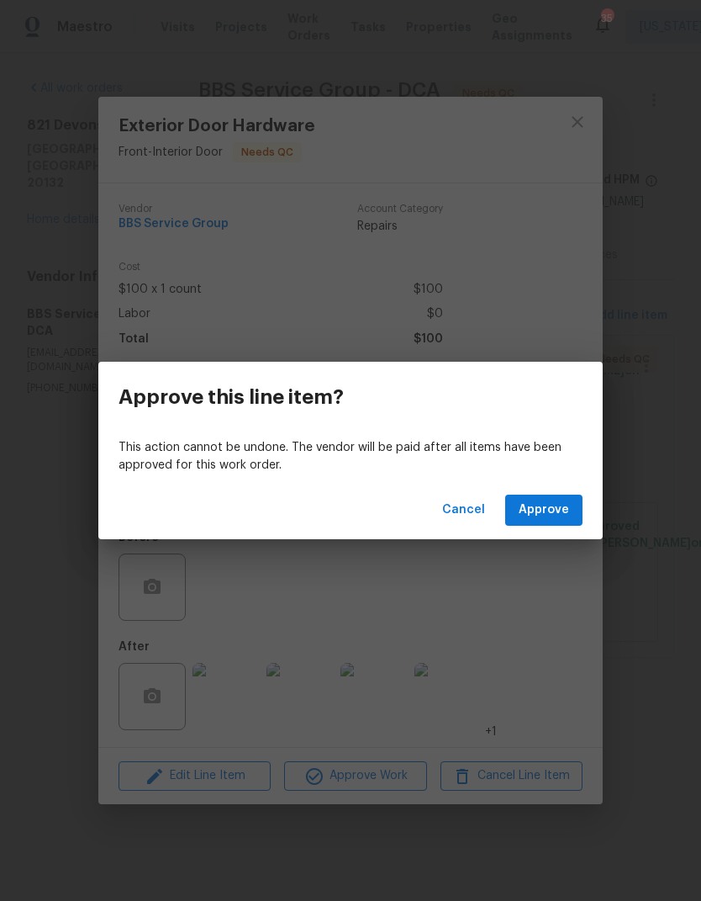
click at [540, 509] on span "Approve" at bounding box center [544, 510] width 50 height 21
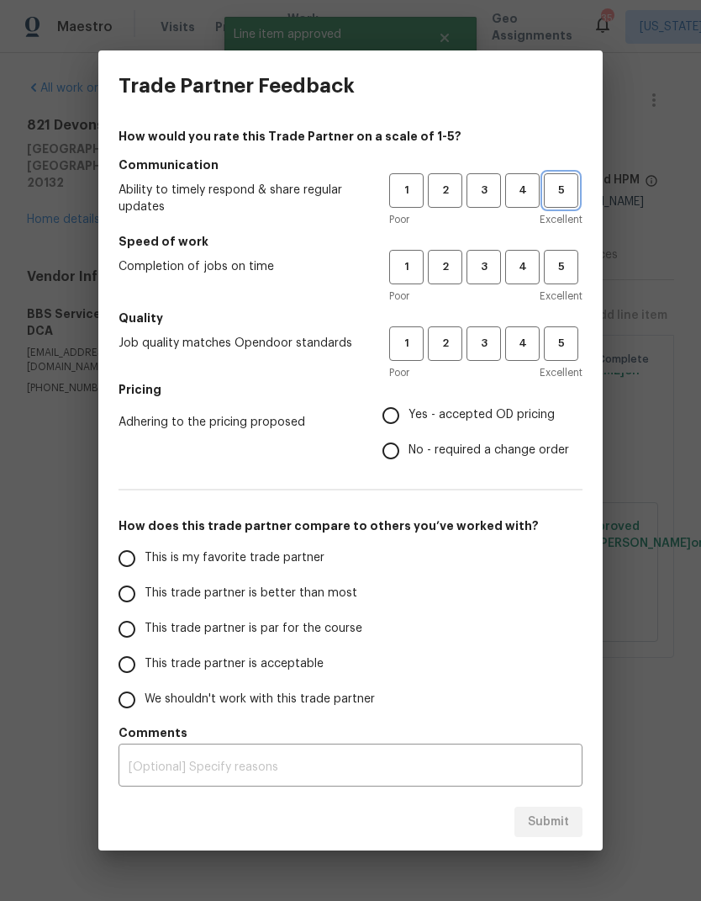
click at [558, 193] on span "5" at bounding box center [561, 190] width 31 height 19
click at [569, 266] on span "5" at bounding box center [561, 266] width 31 height 19
click at [574, 343] on span "5" at bounding box center [561, 343] width 31 height 19
click at [409, 410] on input "Yes - accepted OD pricing" at bounding box center [390, 415] width 35 height 35
radio input "true"
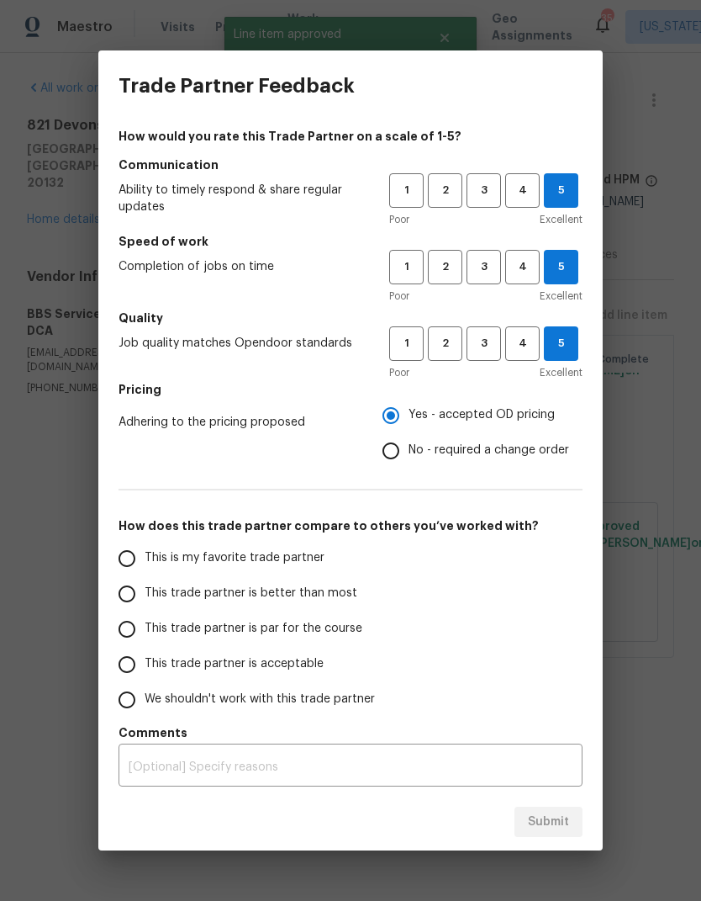
click at [128, 567] on input "This is my favorite trade partner" at bounding box center [126, 558] width 35 height 35
click at [563, 822] on span "Submit" at bounding box center [548, 822] width 41 height 21
radio input "true"
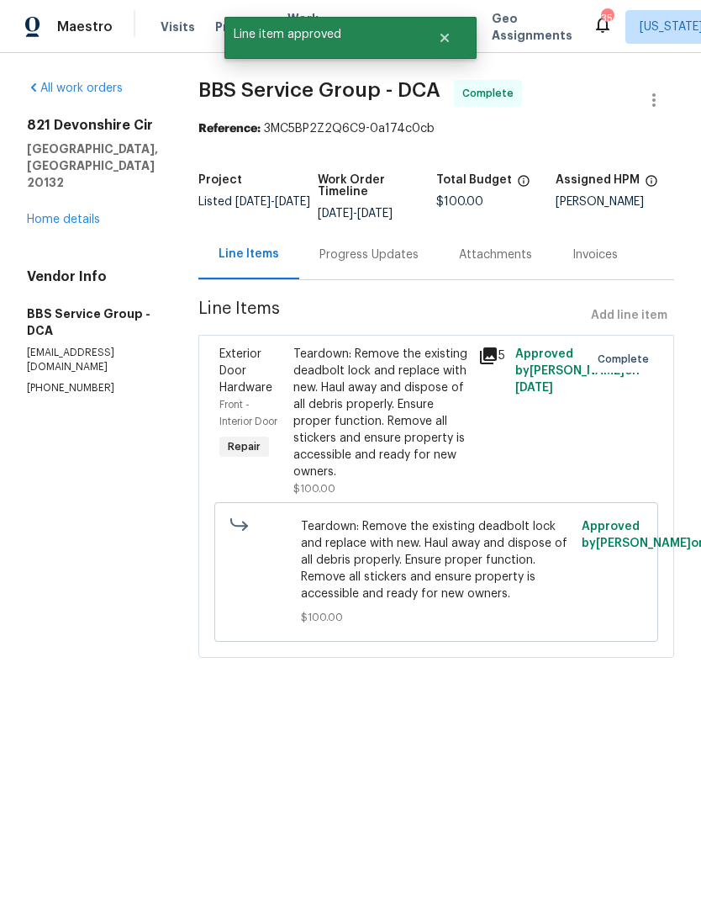
radio input "false"
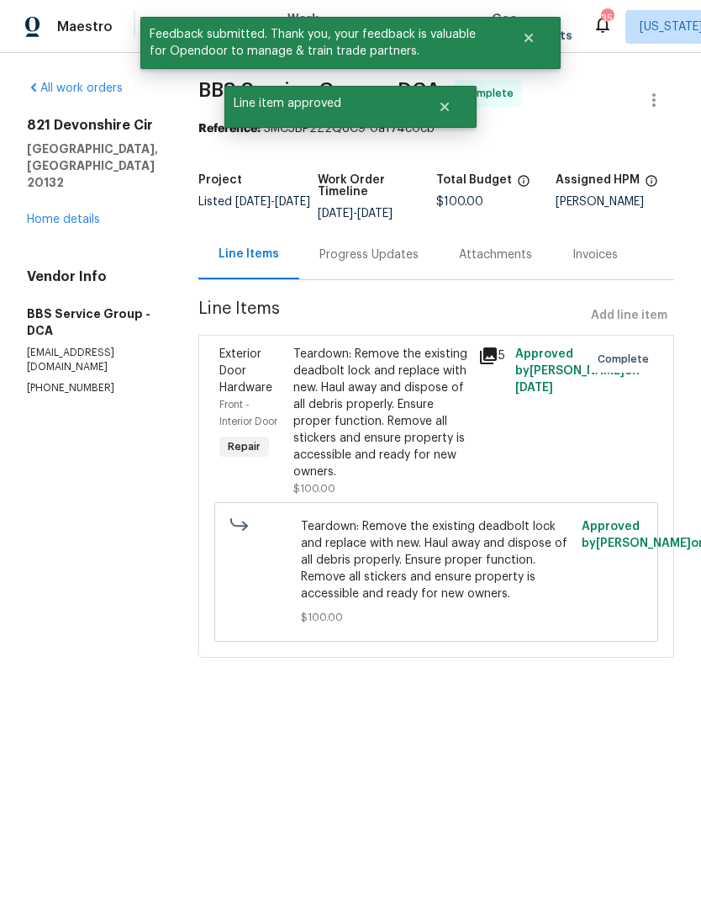
click at [77, 223] on link "Home details" at bounding box center [63, 220] width 73 height 12
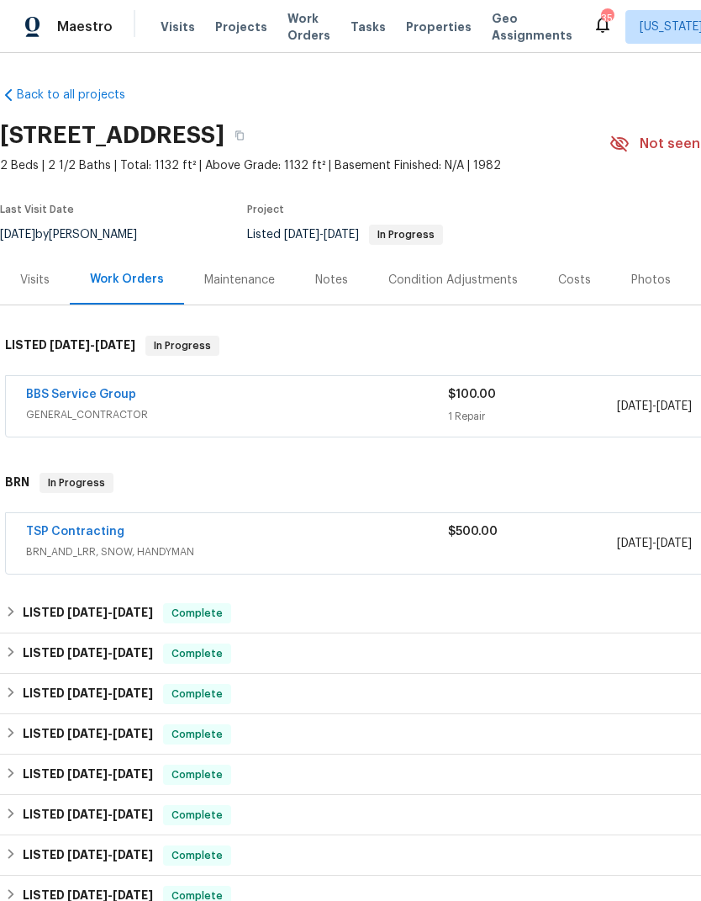
click at [102, 394] on link "BBS Service Group" at bounding box center [81, 395] width 110 height 12
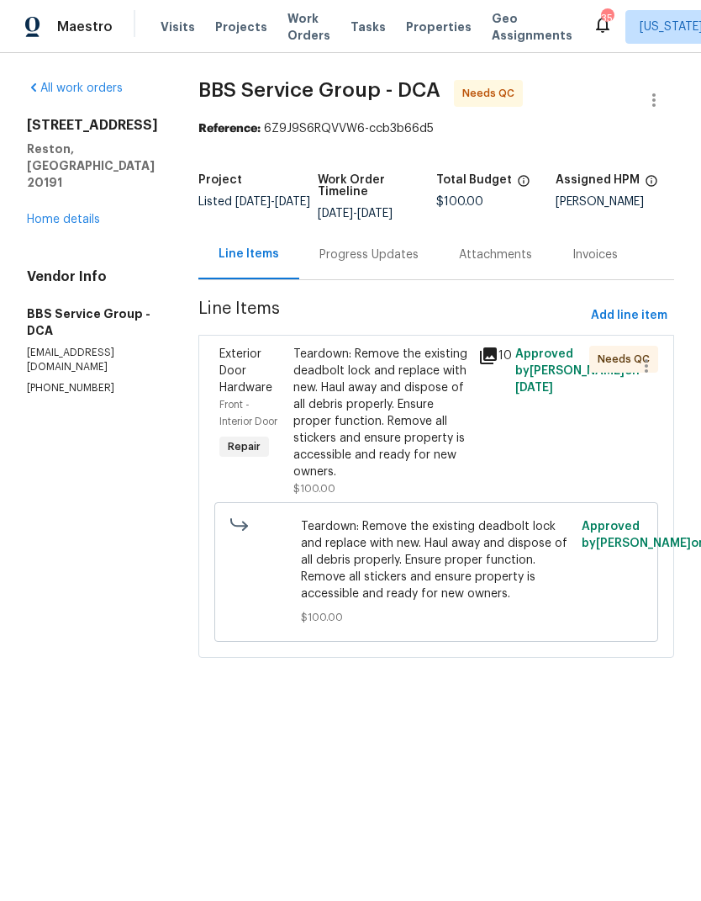
click at [481, 359] on icon at bounding box center [488, 355] width 17 height 17
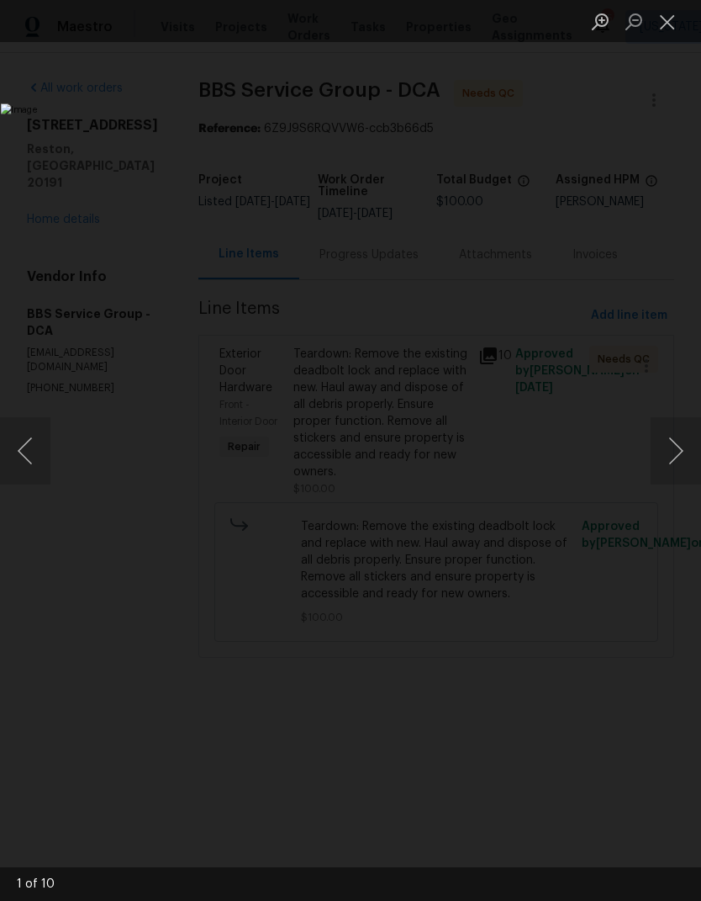
click at [681, 452] on button "Next image" at bounding box center [676, 450] width 50 height 67
click at [674, 456] on button "Next image" at bounding box center [676, 450] width 50 height 67
click at [659, 463] on button "Next image" at bounding box center [676, 450] width 50 height 67
click at [674, 432] on button "Next image" at bounding box center [676, 450] width 50 height 67
click at [669, 431] on button "Next image" at bounding box center [676, 450] width 50 height 67
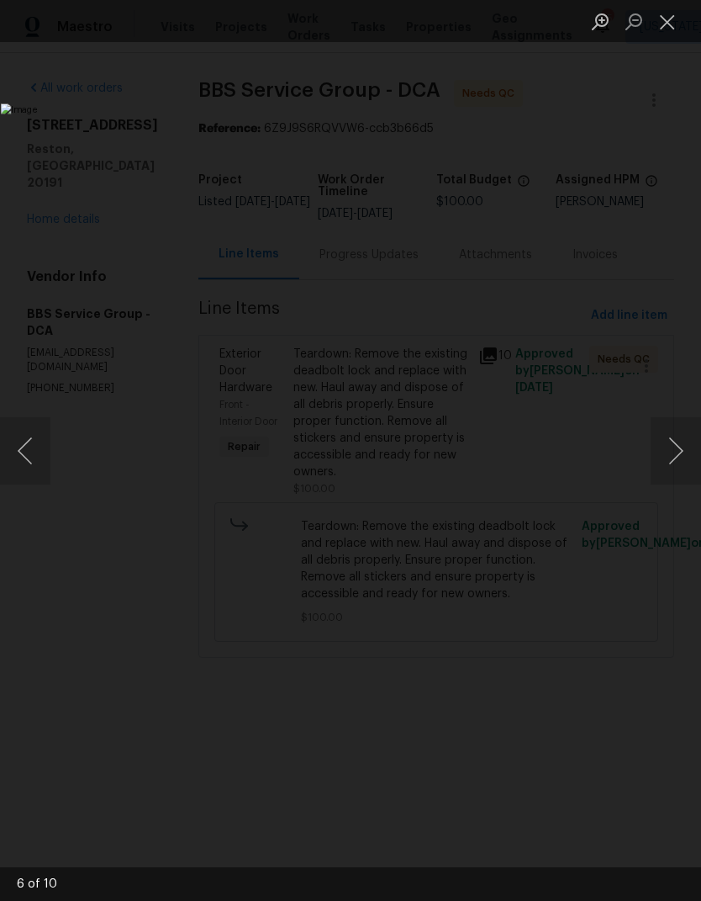
click at [675, 453] on button "Next image" at bounding box center [676, 450] width 50 height 67
click at [683, 440] on button "Next image" at bounding box center [676, 450] width 50 height 67
click at [672, 447] on button "Next image" at bounding box center [676, 450] width 50 height 67
click at [669, 446] on button "Next image" at bounding box center [676, 450] width 50 height 67
click at [667, 448] on button "Next image" at bounding box center [676, 450] width 50 height 67
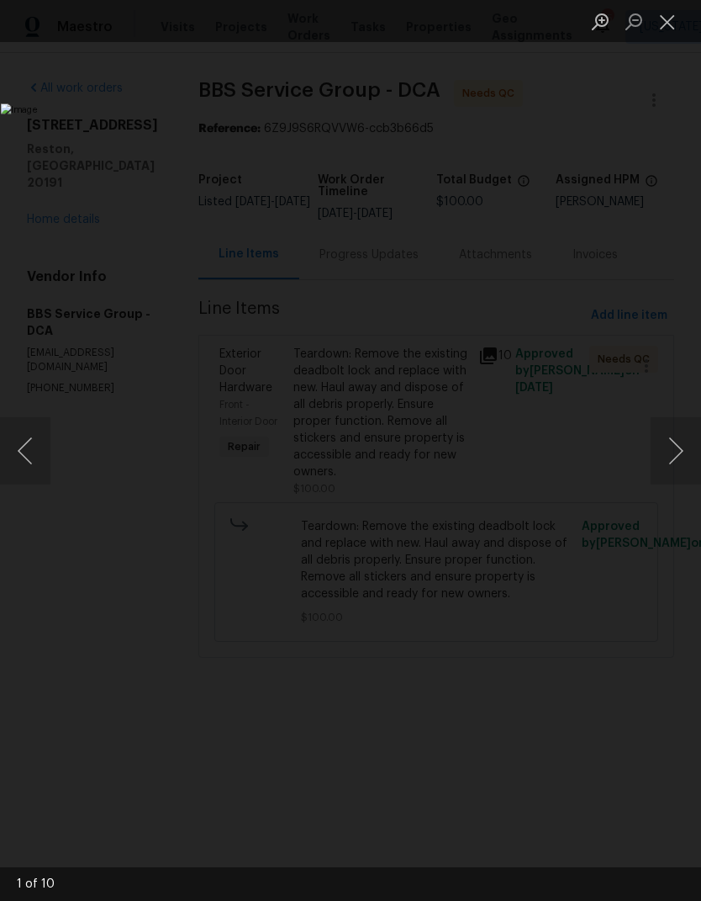
click at [671, 445] on button "Next image" at bounding box center [676, 450] width 50 height 67
click at [678, 442] on button "Next image" at bounding box center [676, 450] width 50 height 67
click at [664, 27] on button "Close lightbox" at bounding box center [668, 21] width 34 height 29
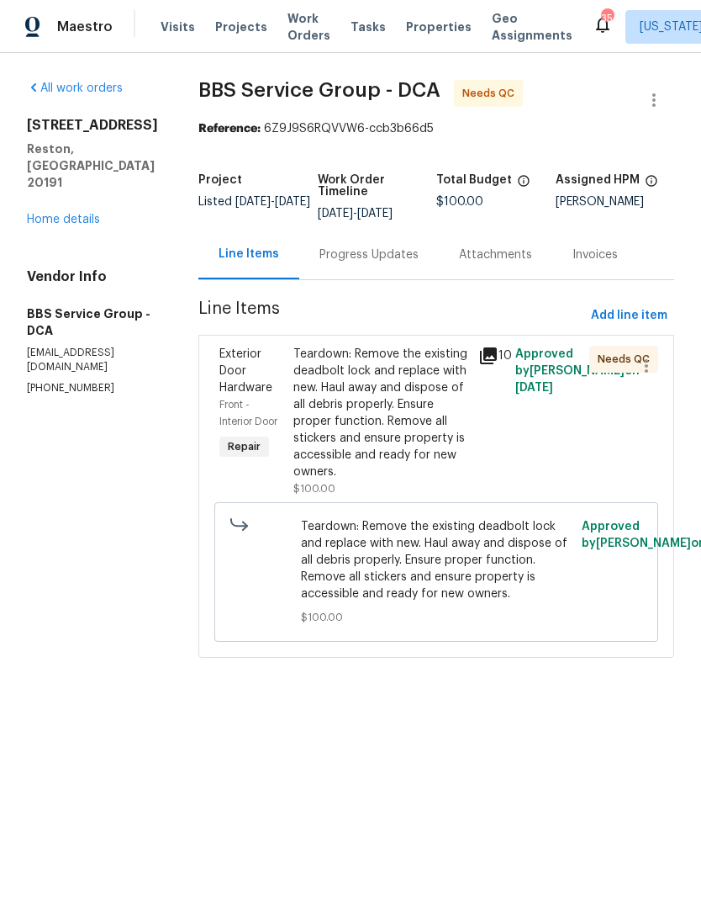
click at [383, 418] on div "Teardown: Remove the existing deadbolt lock and replace with new. Haul away and…" at bounding box center [381, 413] width 175 height 135
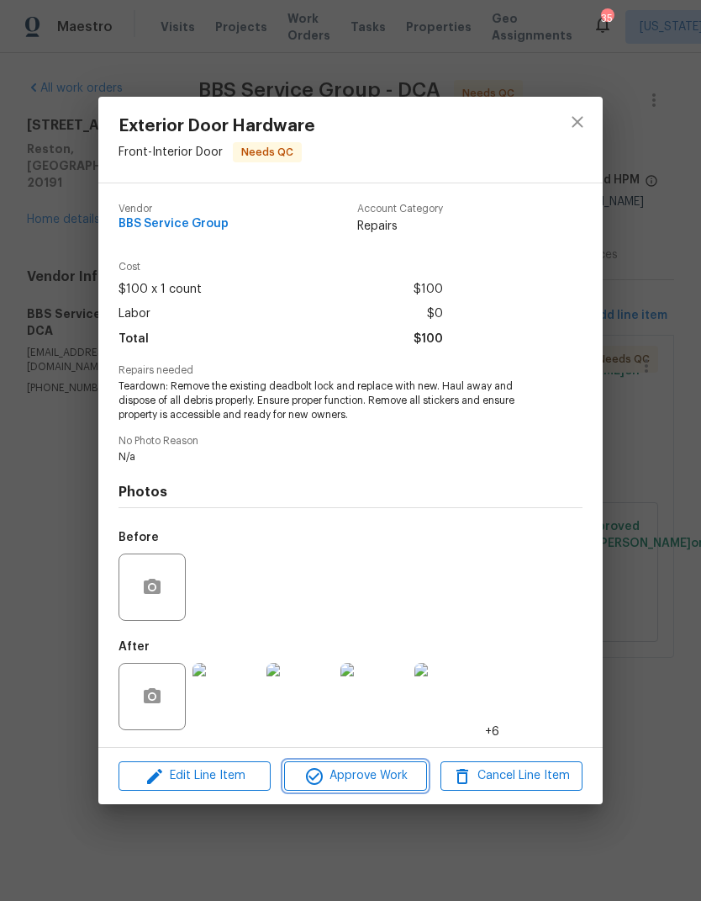
click at [362, 772] on span "Approve Work" at bounding box center [355, 775] width 132 height 21
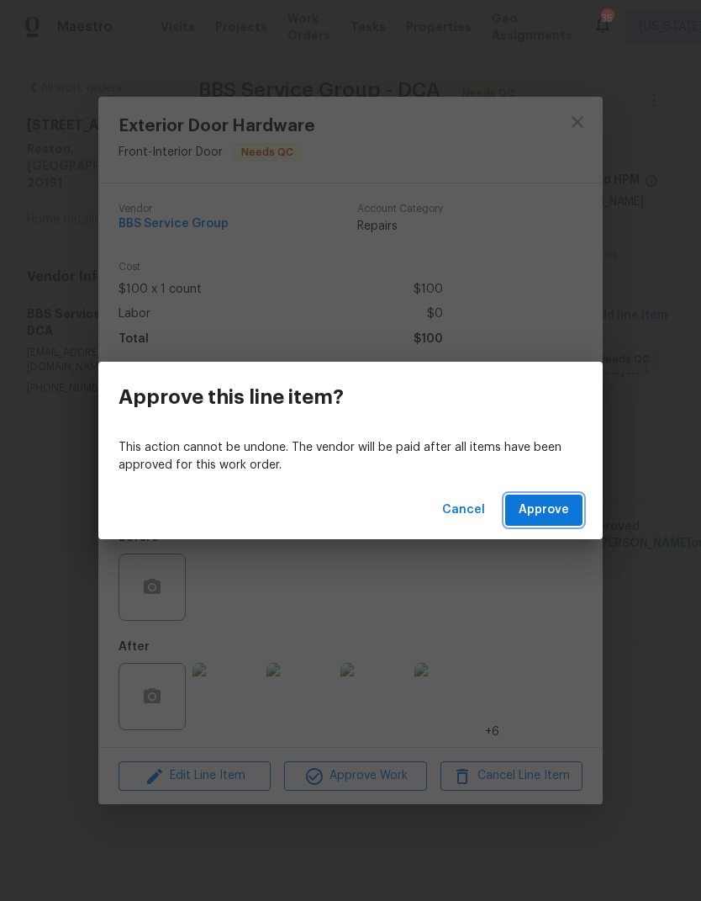
click at [547, 512] on span "Approve" at bounding box center [544, 510] width 50 height 21
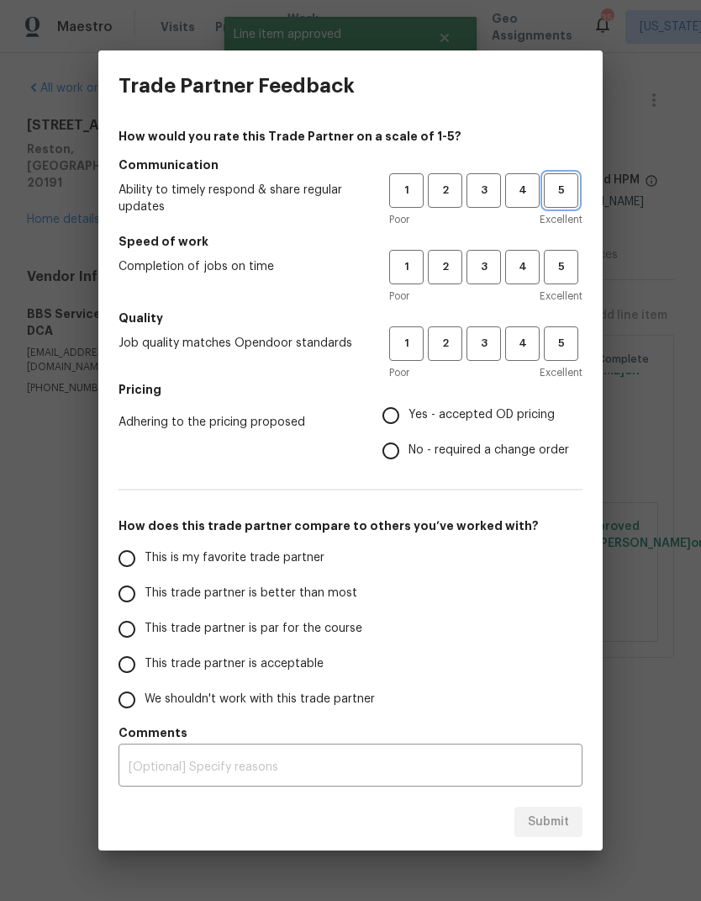
click at [559, 196] on span "5" at bounding box center [561, 190] width 31 height 19
click at [562, 278] on button "5" at bounding box center [561, 267] width 34 height 34
click at [558, 345] on span "5" at bounding box center [561, 343] width 31 height 19
click at [400, 400] on input "Yes - accepted OD pricing" at bounding box center [390, 415] width 35 height 35
radio input "true"
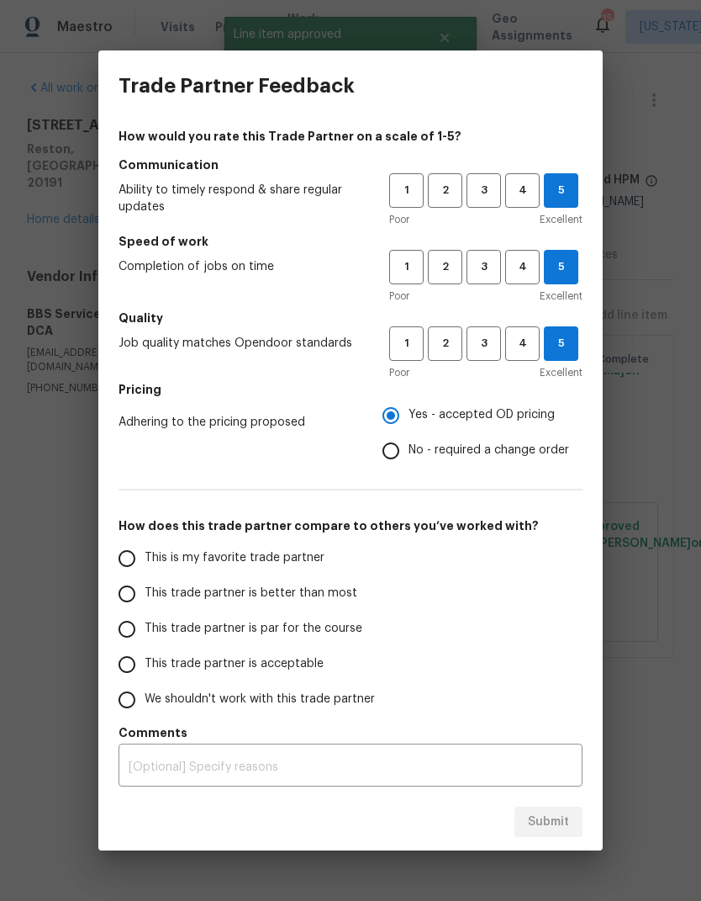
click at [143, 565] on input "This is my favorite trade partner" at bounding box center [126, 558] width 35 height 35
click at [542, 816] on span "Submit" at bounding box center [548, 822] width 41 height 21
radio input "true"
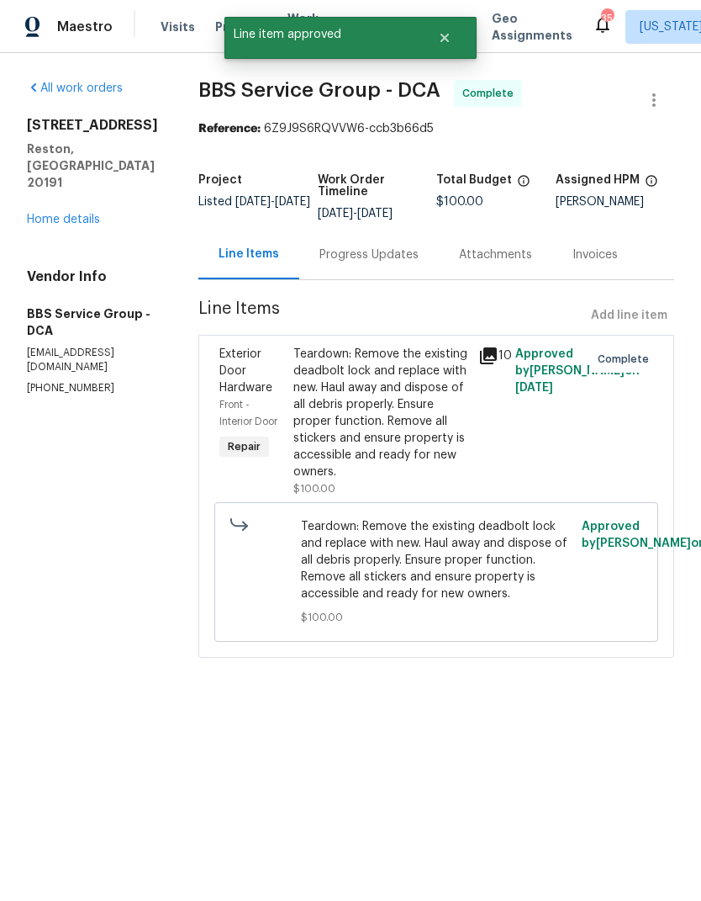
radio input "false"
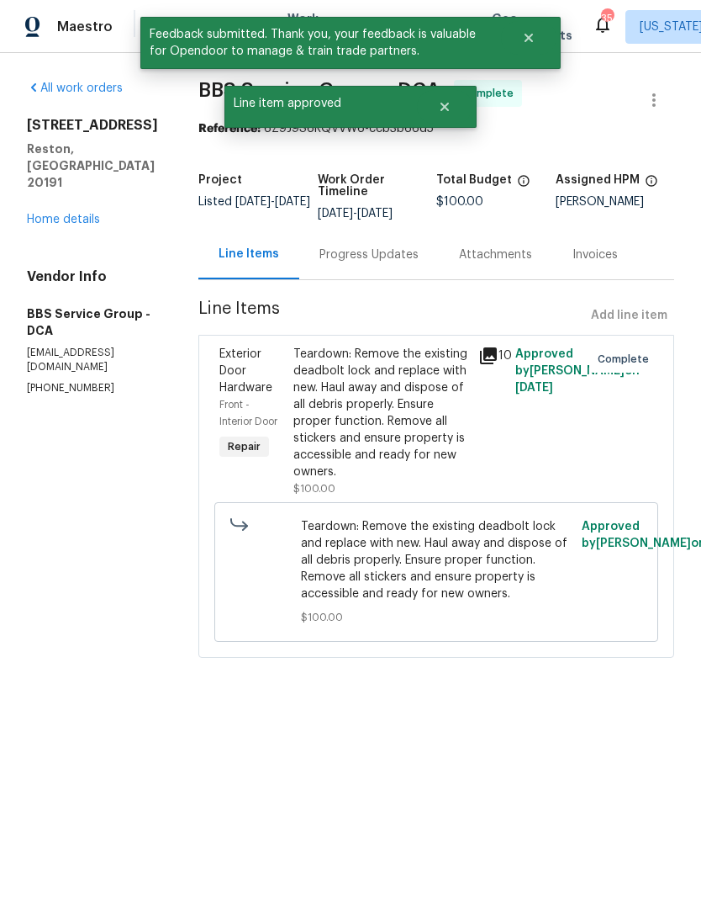
click at [91, 220] on link "Home details" at bounding box center [63, 220] width 73 height 12
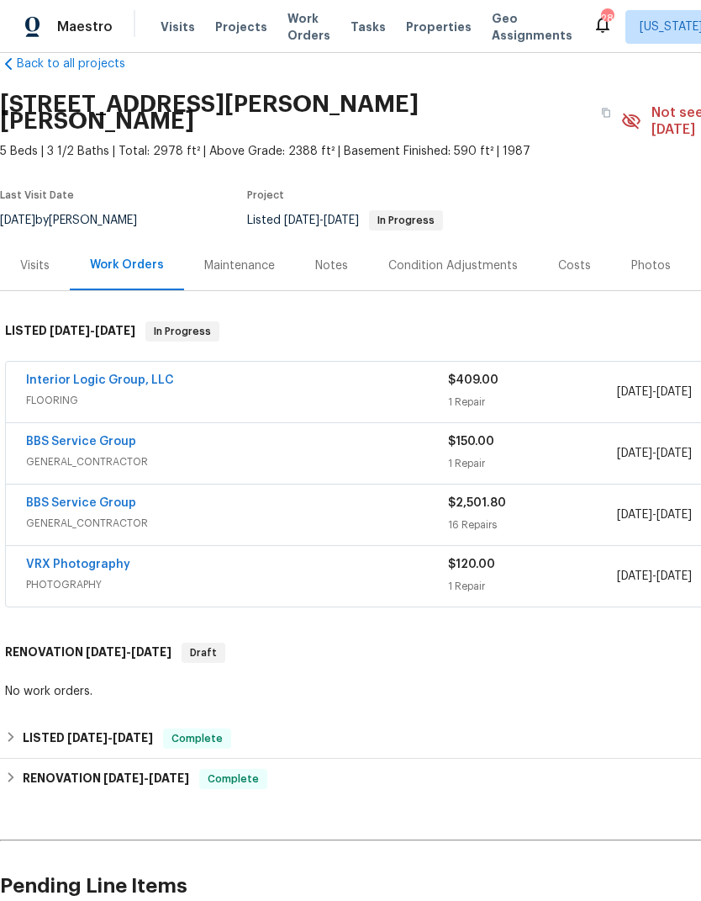
scroll to position [33, 0]
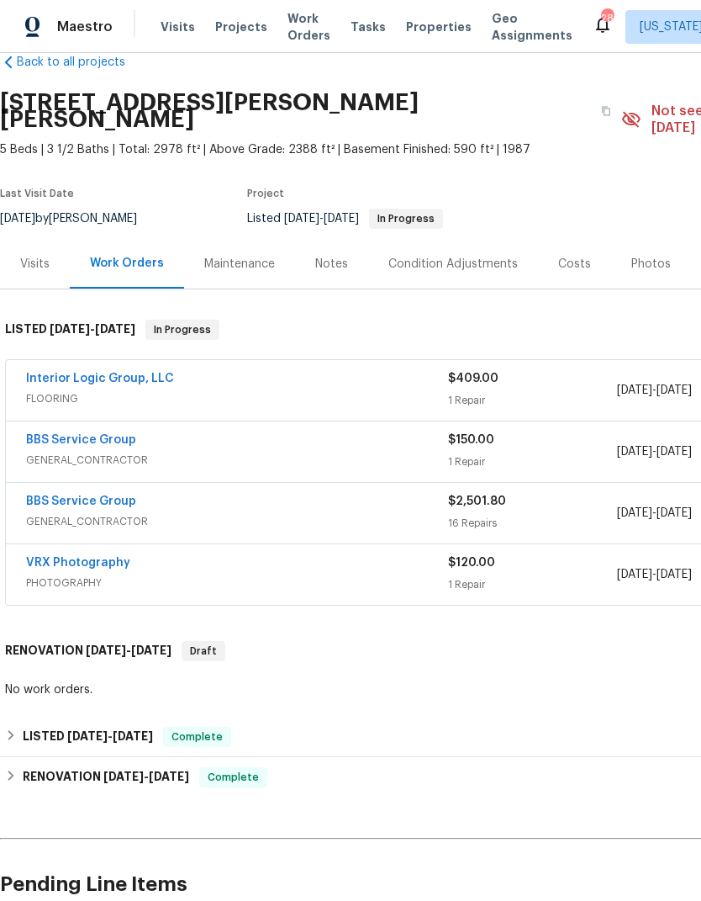
click at [139, 373] on link "Interior Logic Group, LLC" at bounding box center [100, 379] width 148 height 12
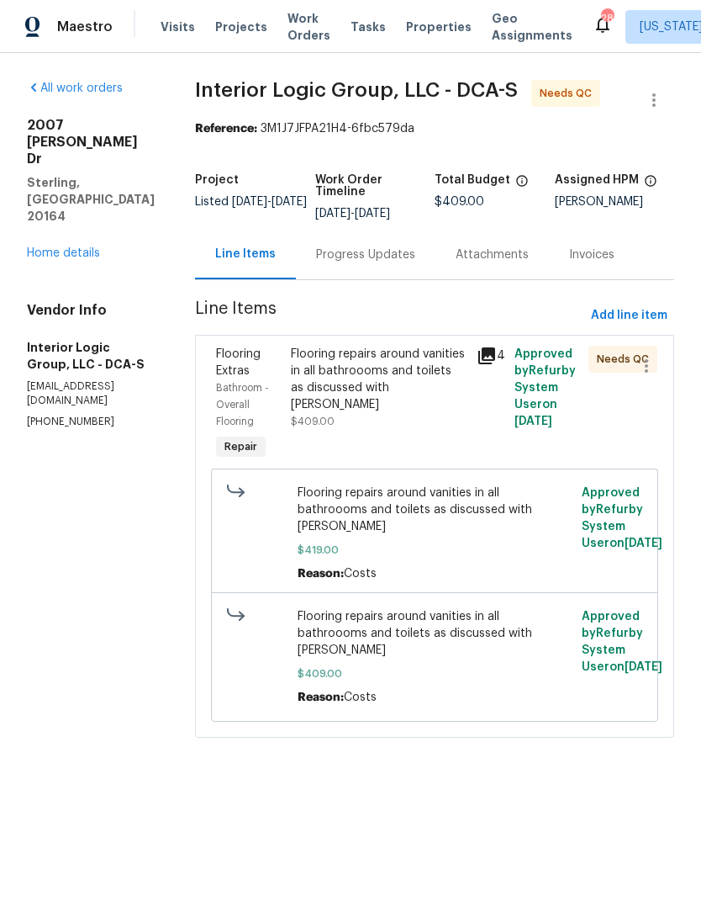
click at [368, 378] on div "Flooring repairs around vanities in all bathroooms and toilets as discussed wit…" at bounding box center [379, 379] width 177 height 67
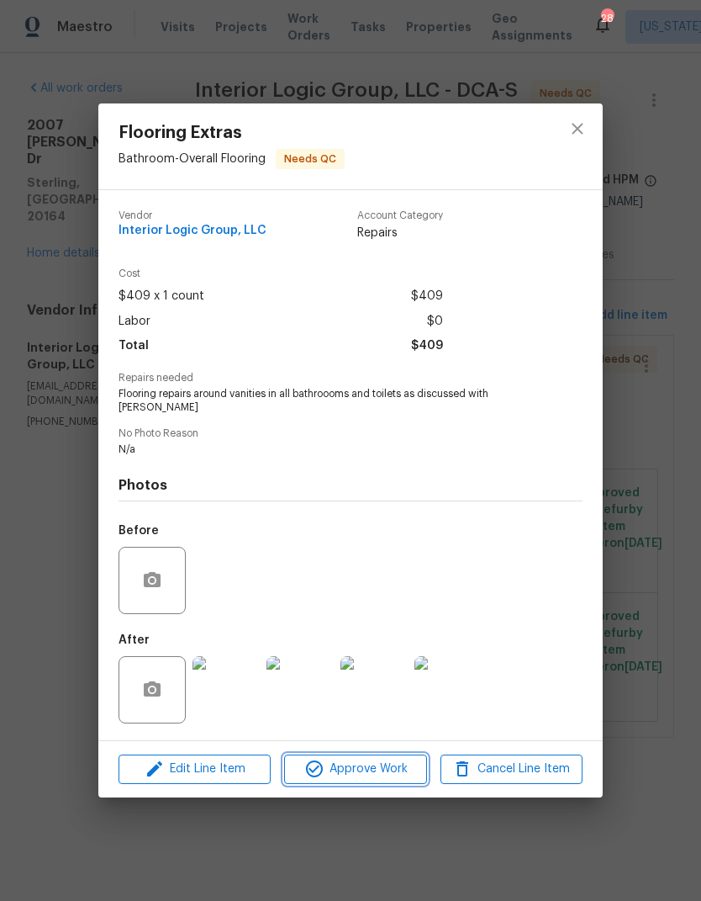
click at [368, 760] on span "Approve Work" at bounding box center [355, 769] width 132 height 21
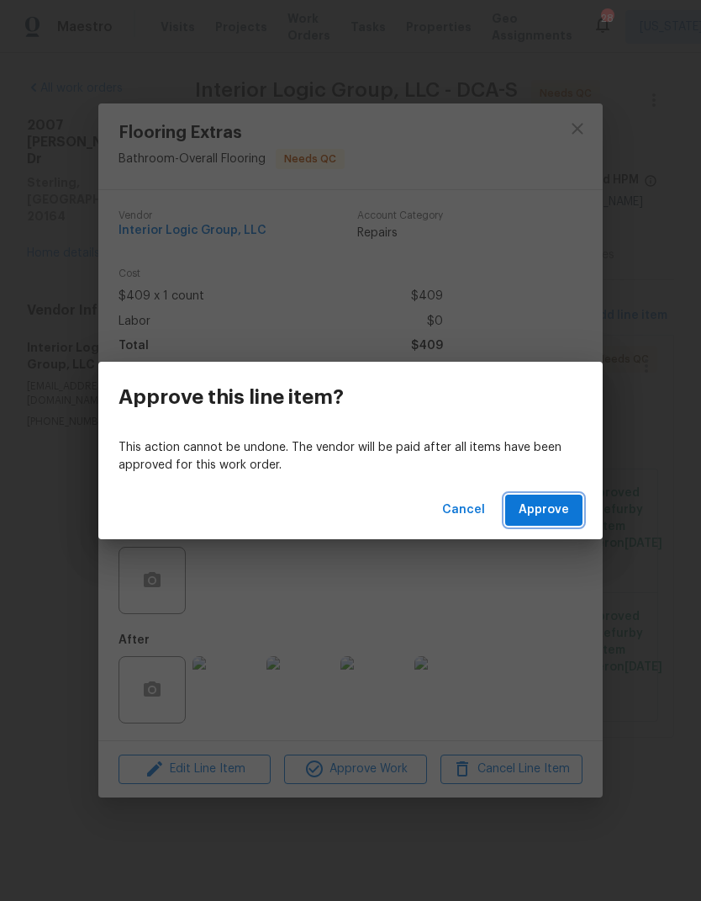
click at [538, 519] on span "Approve" at bounding box center [544, 510] width 50 height 21
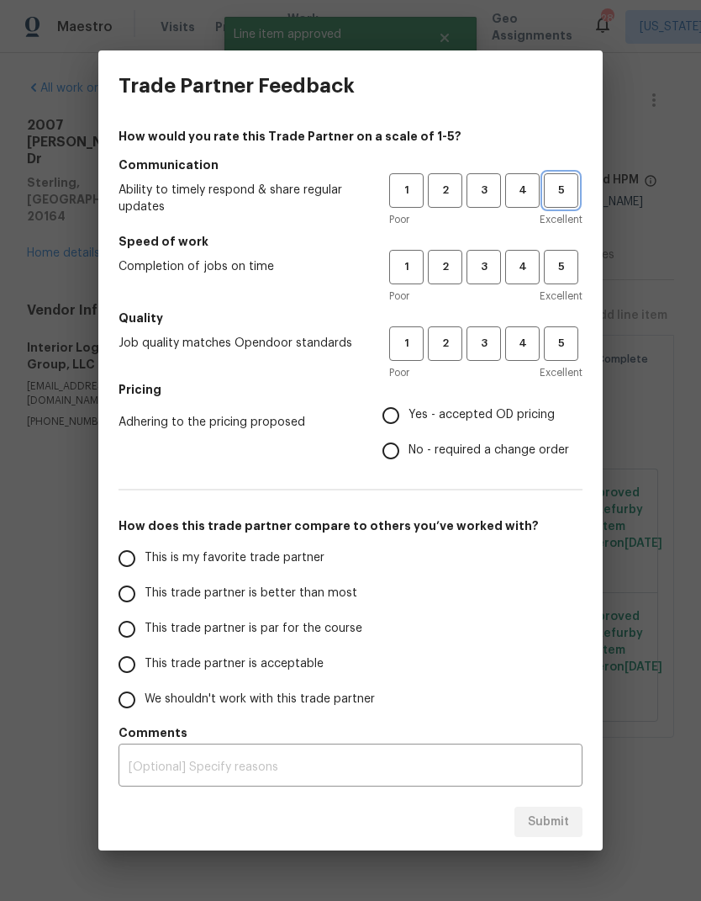
click at [568, 193] on span "5" at bounding box center [561, 190] width 31 height 19
click at [560, 278] on button "5" at bounding box center [561, 267] width 34 height 34
click at [557, 341] on span "5" at bounding box center [561, 343] width 31 height 19
click at [389, 405] on input "Yes - accepted OD pricing" at bounding box center [390, 415] width 35 height 35
radio input "true"
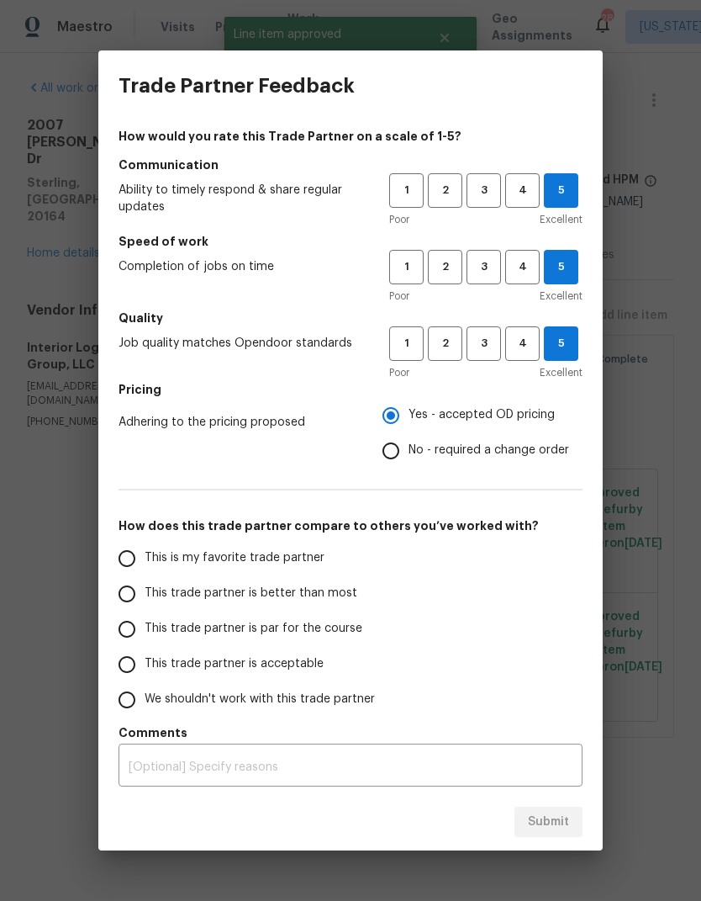
click at [124, 594] on input "This trade partner is better than most" at bounding box center [126, 593] width 35 height 35
click at [541, 823] on span "Submit" at bounding box center [548, 822] width 41 height 21
radio input "true"
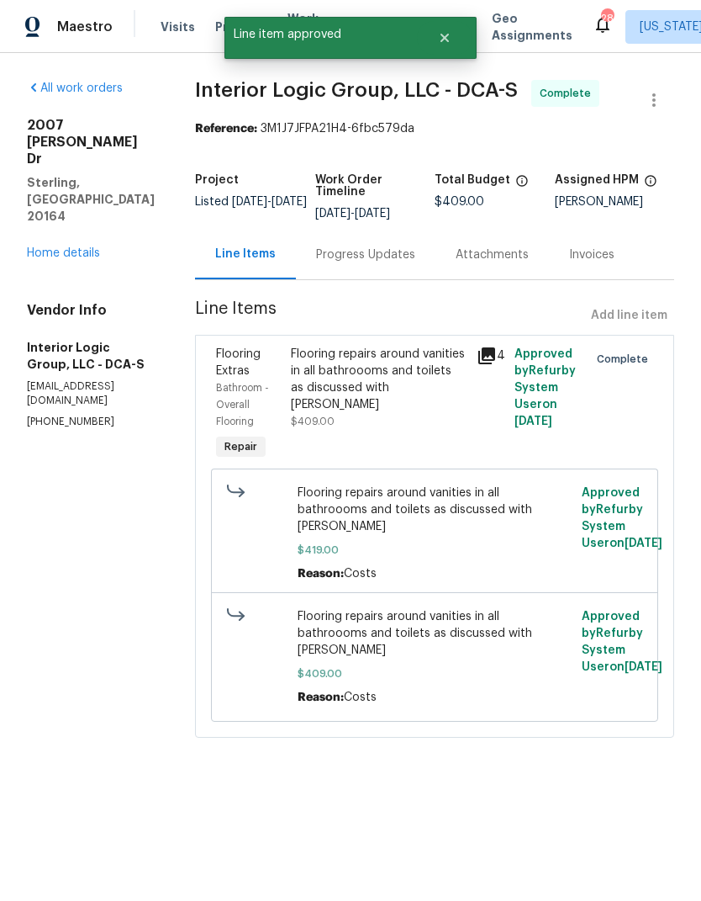
radio input "false"
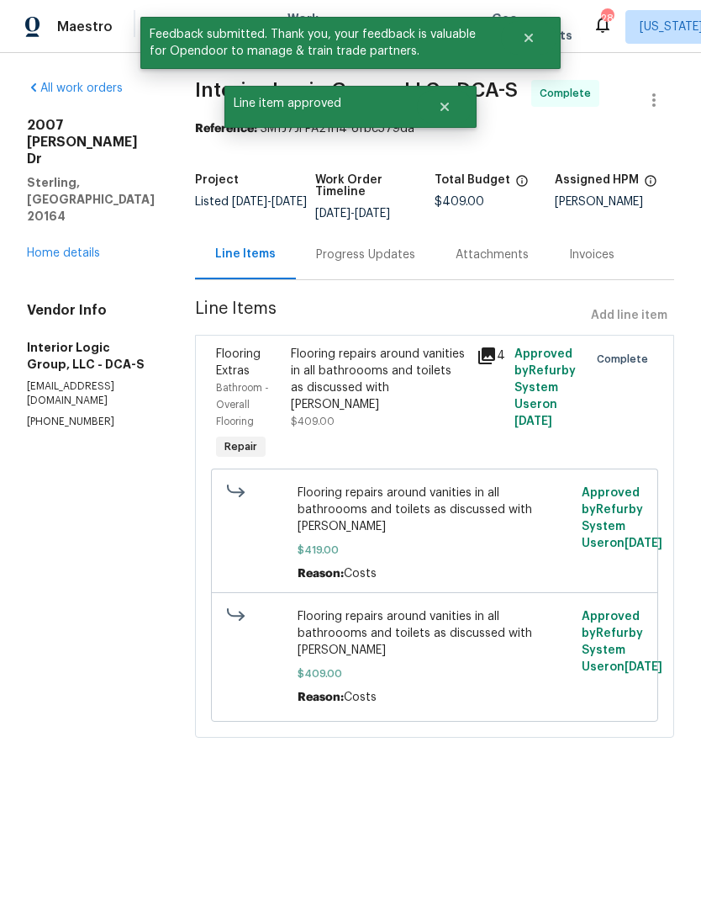
click at [86, 247] on link "Home details" at bounding box center [63, 253] width 73 height 12
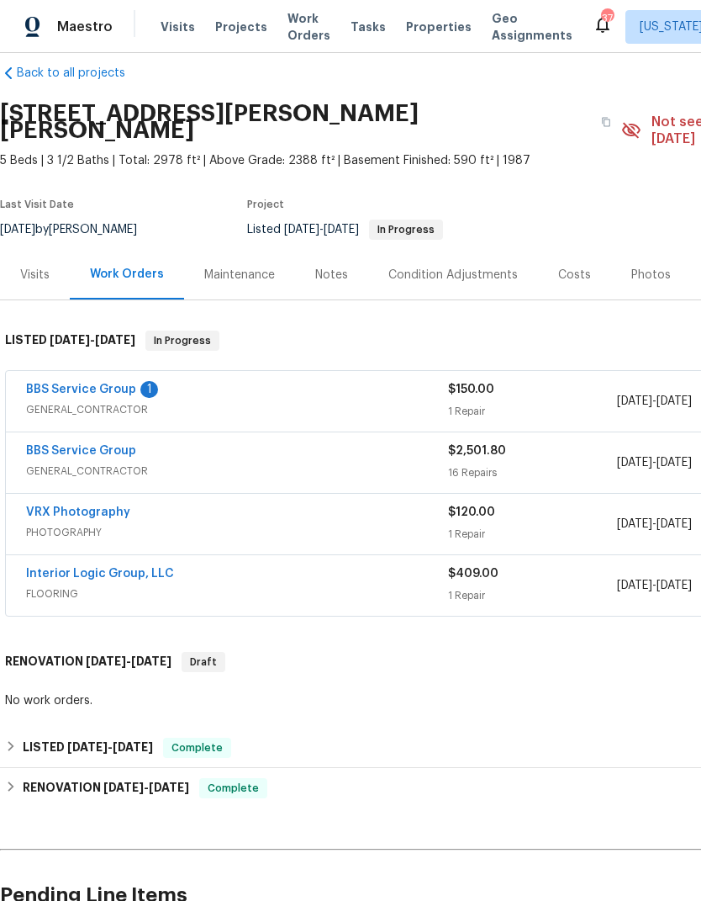
scroll to position [24, 0]
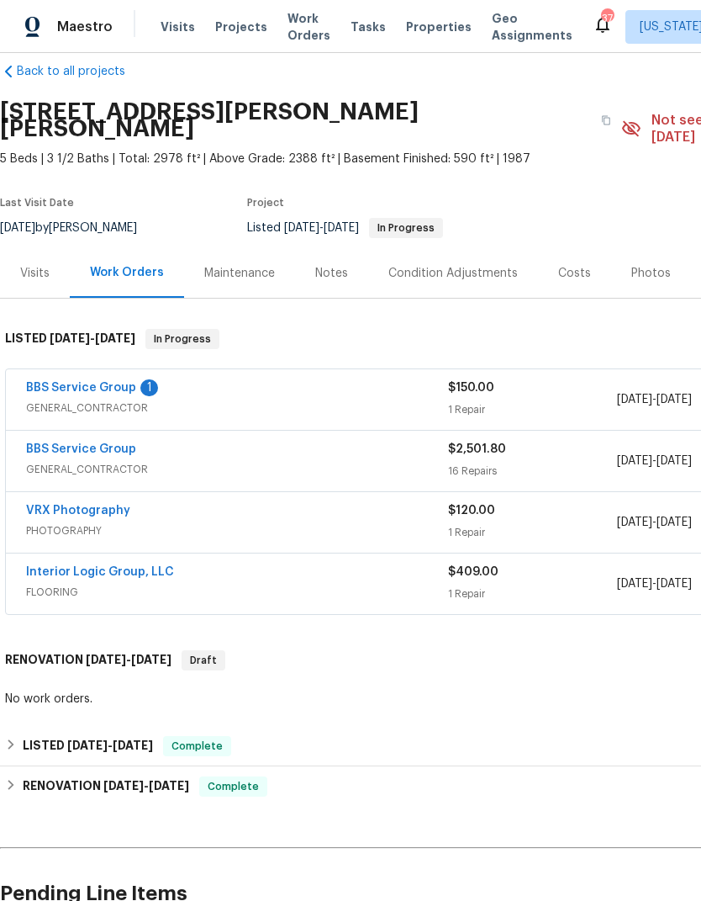
click at [114, 382] on link "BBS Service Group" at bounding box center [81, 388] width 110 height 12
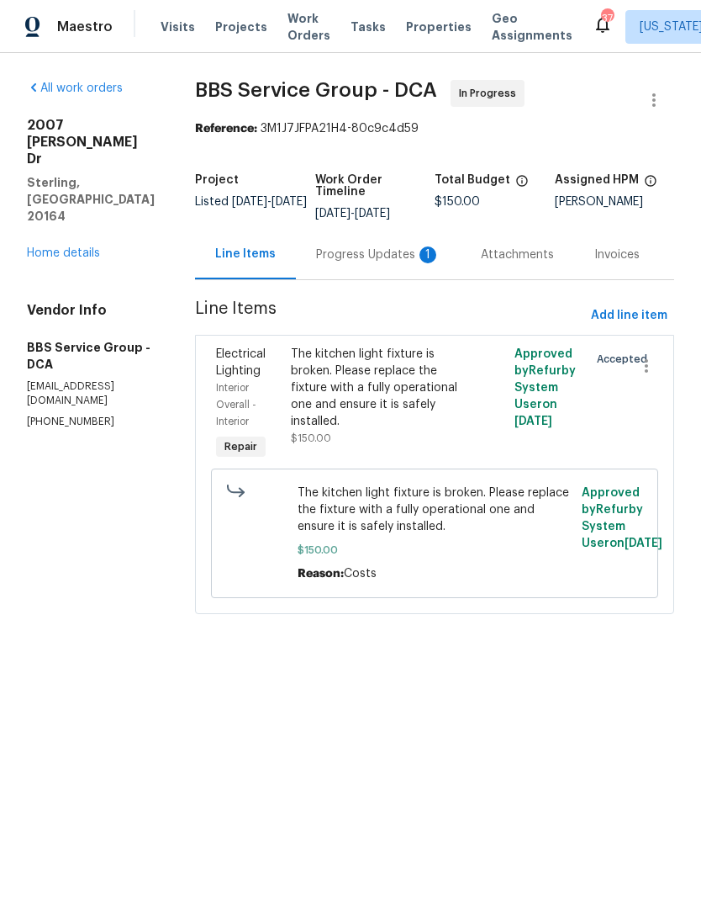
click at [367, 249] on div "Progress Updates 1" at bounding box center [378, 254] width 124 height 17
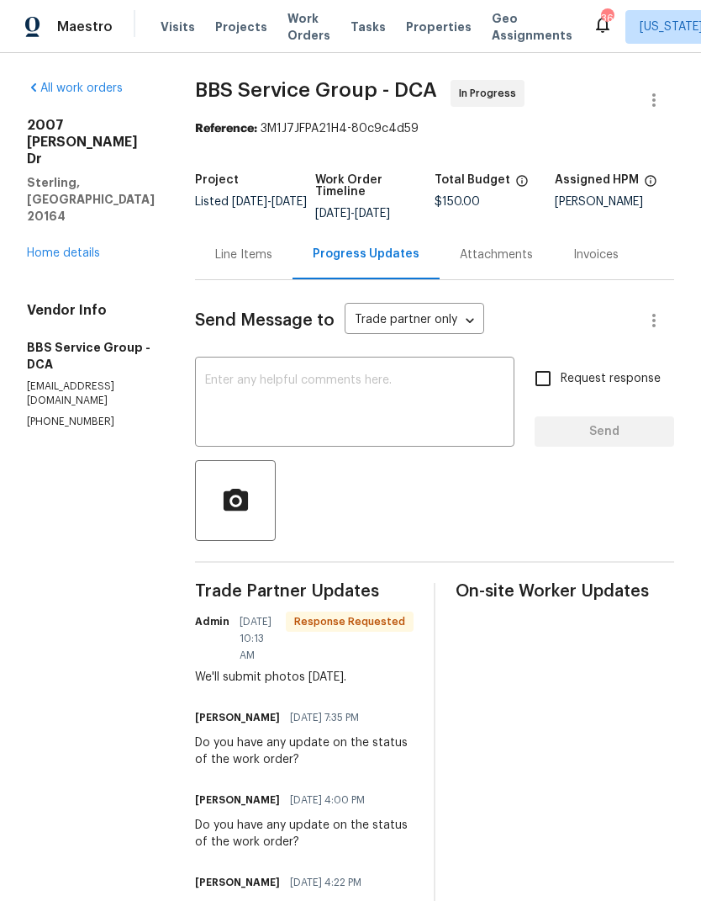
click at [79, 208] on div "[STREET_ADDRESS][PERSON_NAME][PERSON_NAME] Home details" at bounding box center [91, 189] width 128 height 145
click at [86, 247] on link "Home details" at bounding box center [63, 253] width 73 height 12
